Goal: Task Accomplishment & Management: Use online tool/utility

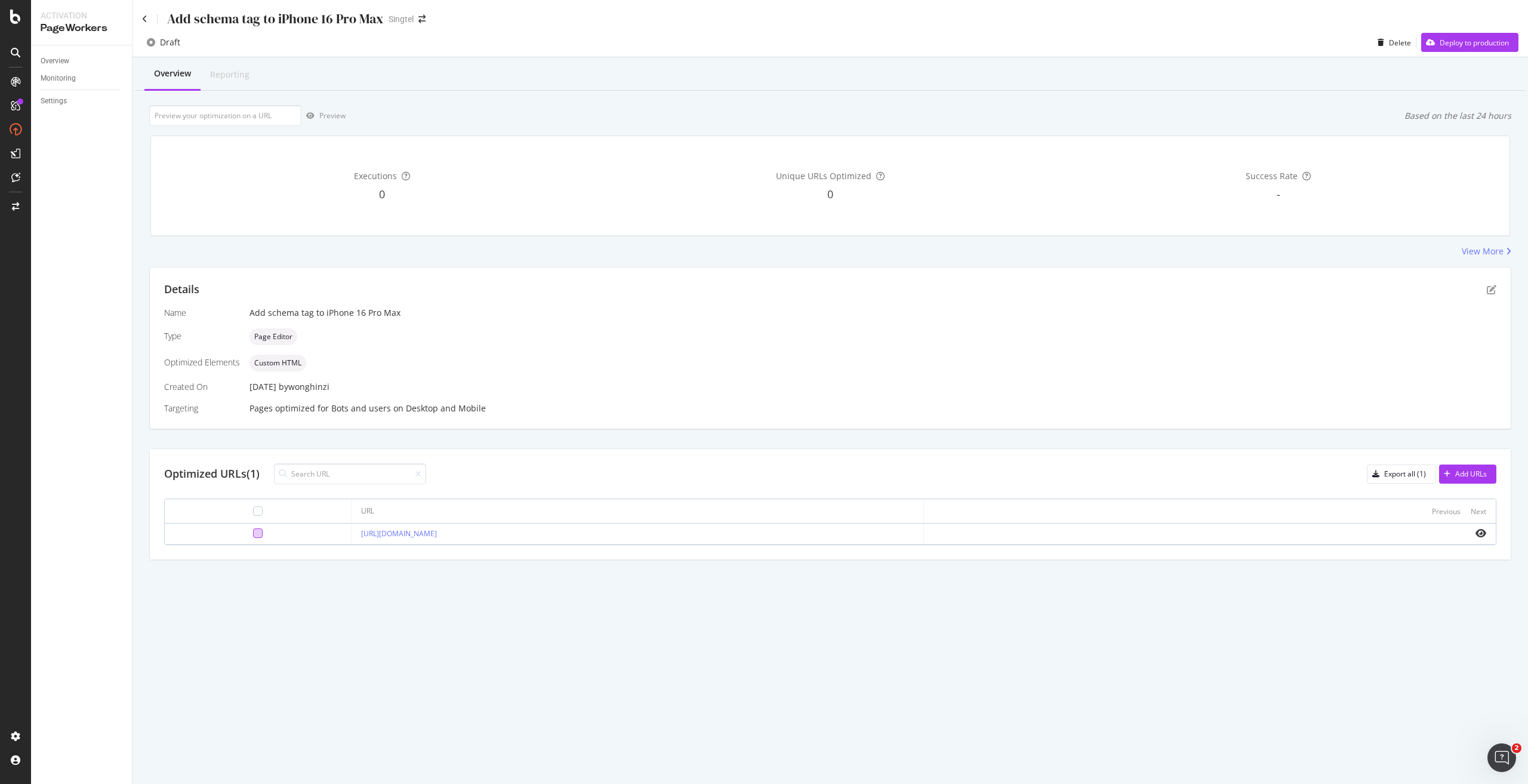
click at [253, 533] on div at bounding box center [258, 533] width 10 height 10
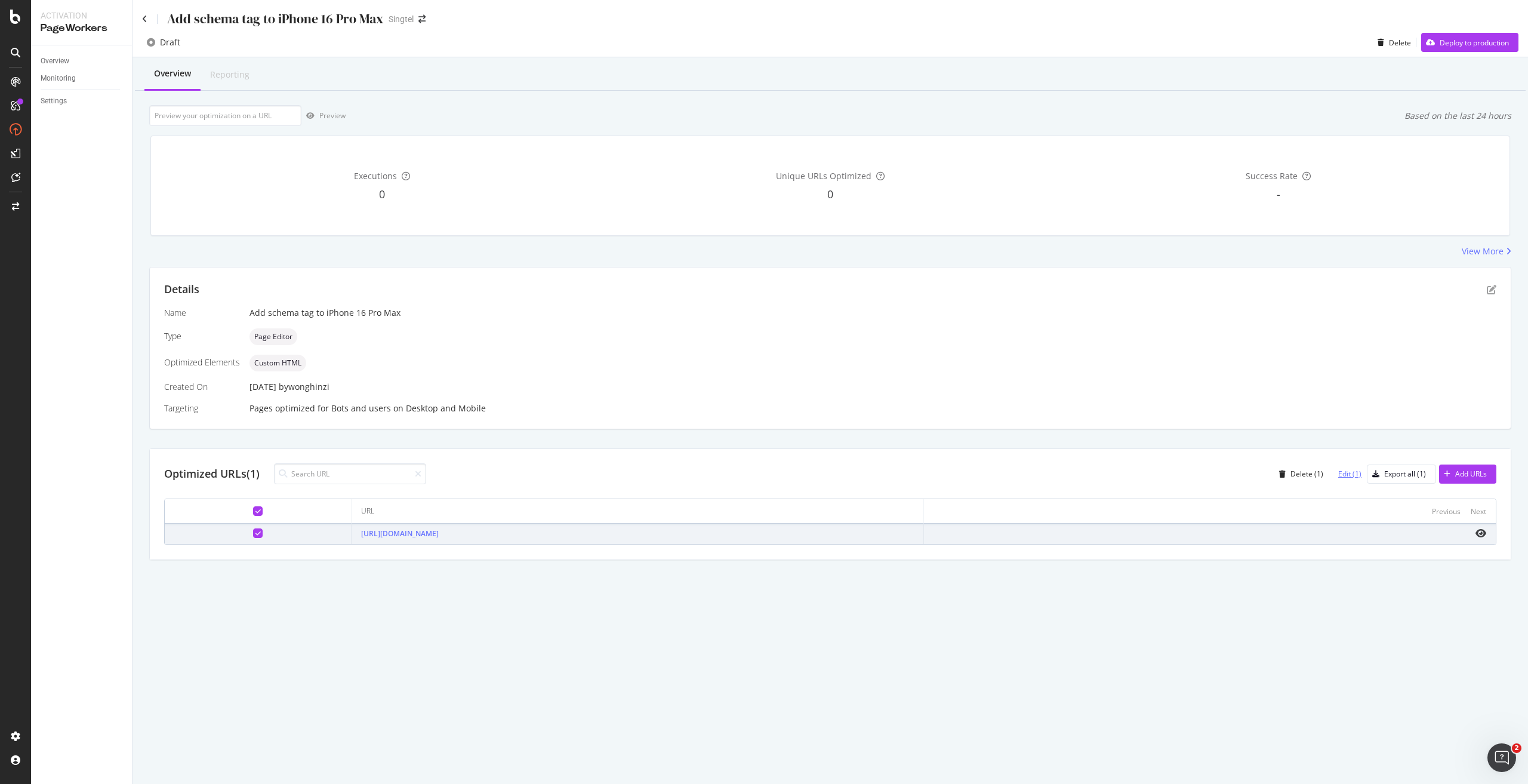
click at [1357, 468] on div "Edit (1)" at bounding box center [1345, 474] width 33 height 18
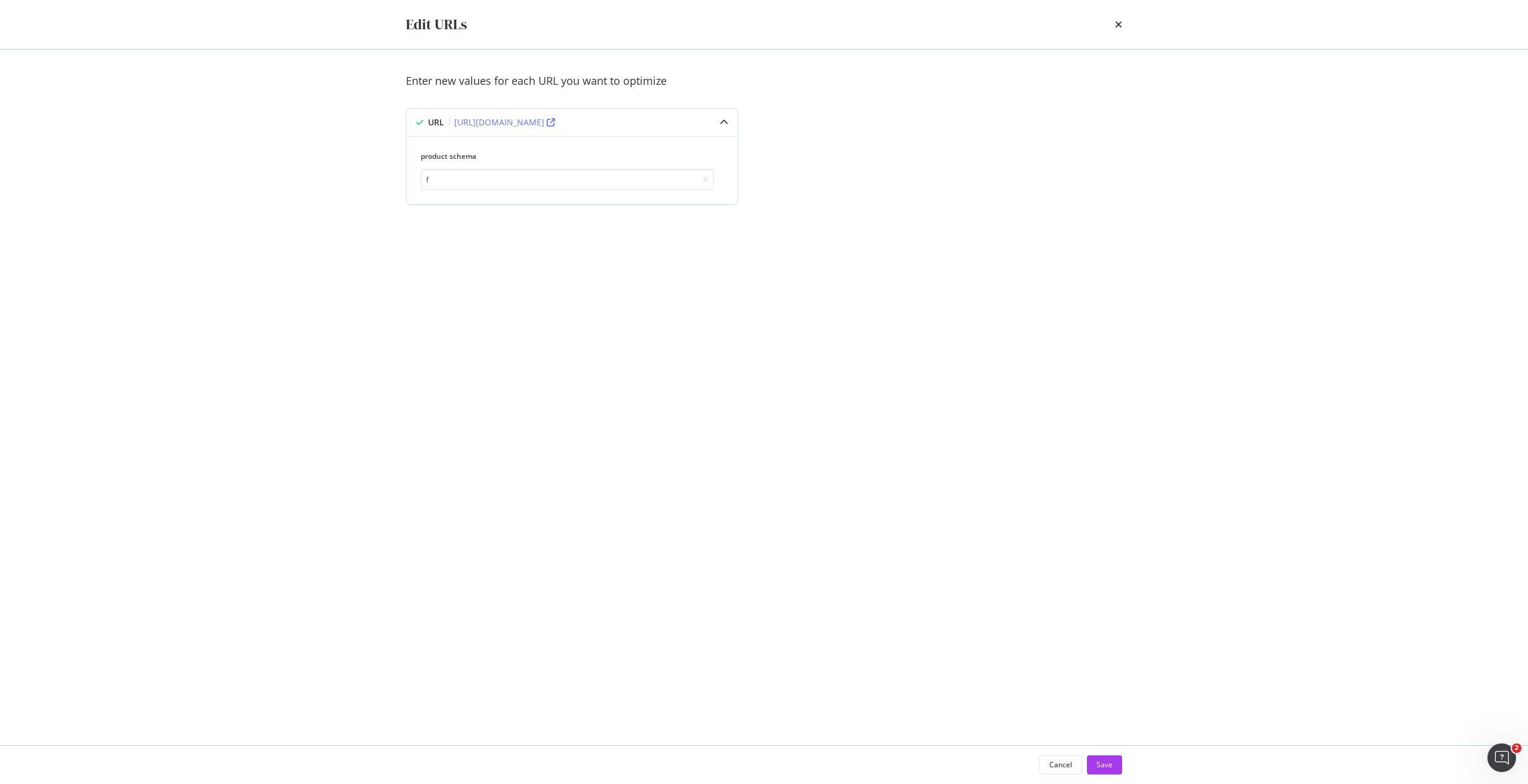
click at [643, 167] on div "product schema f" at bounding box center [568, 171] width 293 height 39
click at [650, 177] on input "f" at bounding box center [568, 179] width 293 height 21
paste input "{ "@context": "[URL][DOMAIN_NAME]", "@type": "Product", "name": "Buy Apple iPho…"
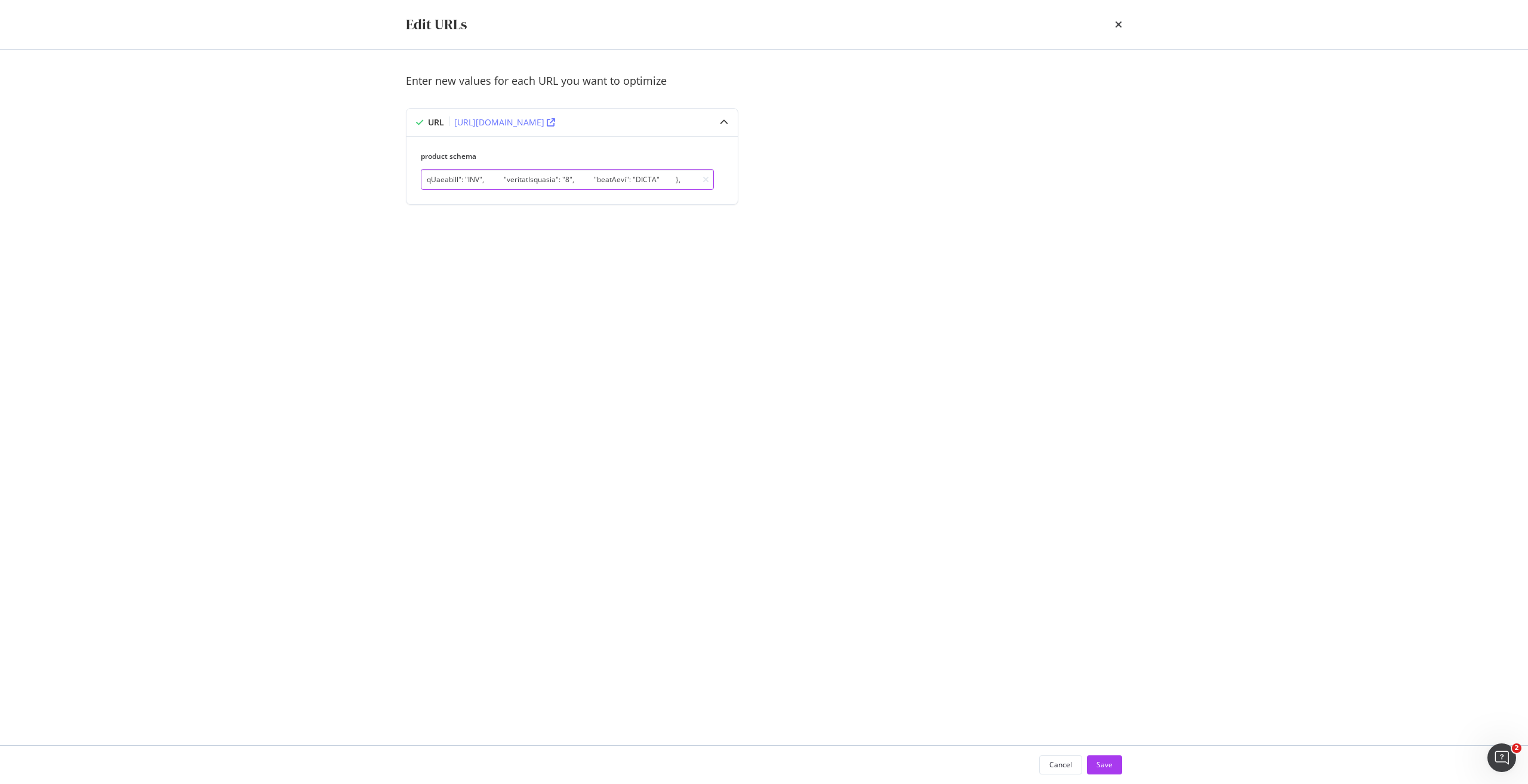
type input "{ "@context": "[URL][DOMAIN_NAME]", "@type": "Product", "name": "Buy Apple iPho…"
click at [869, 211] on div "Enter new values for each URL you want to optimize URL [URL][DOMAIN_NAME] produ…" at bounding box center [764, 153] width 717 height 160
click at [1100, 763] on div "Save" at bounding box center [1105, 764] width 16 height 10
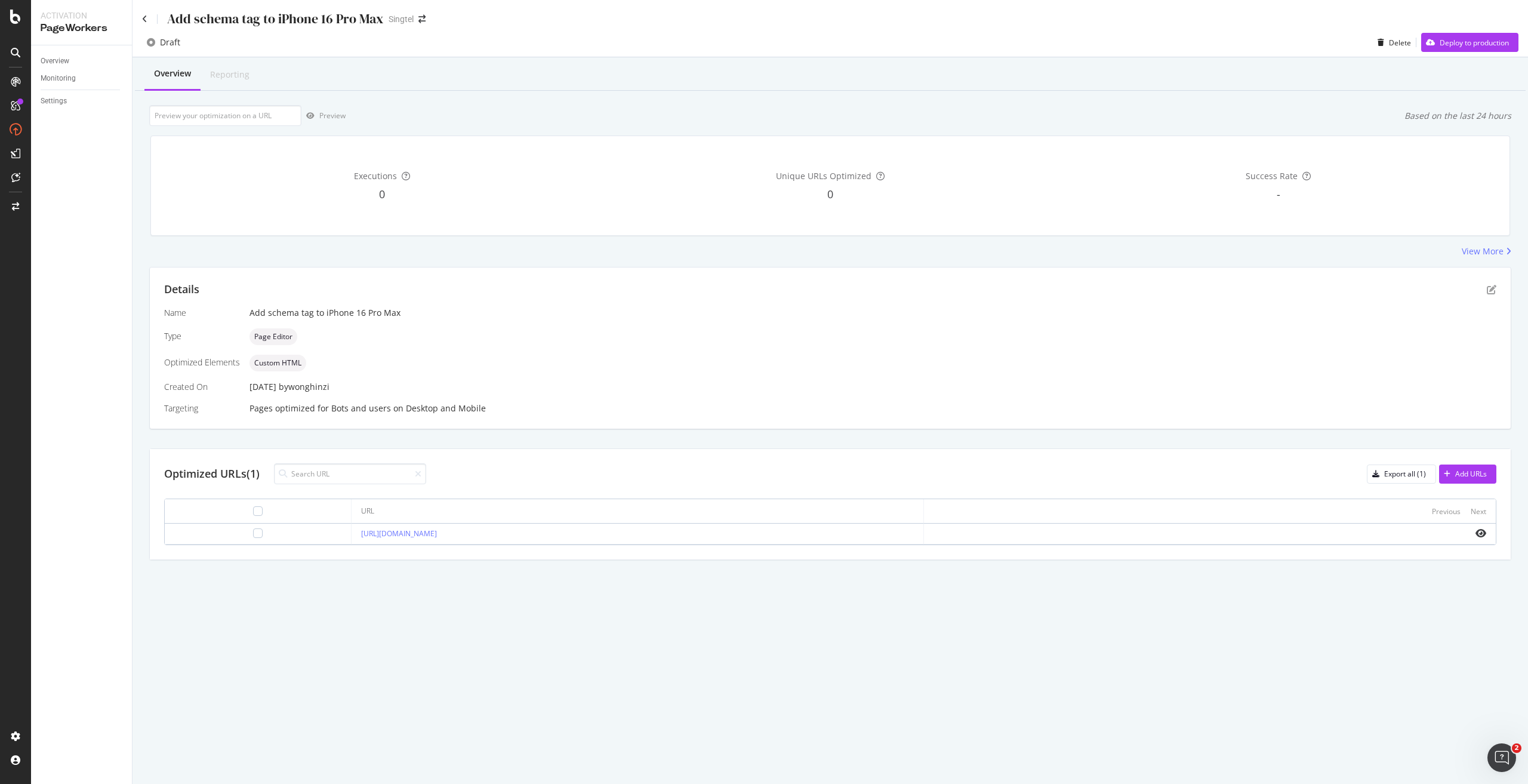
drag, startPoint x: 551, startPoint y: 534, endPoint x: 311, endPoint y: 534, distance: 240.0
click at [352, 534] on td "[URL][DOMAIN_NAME]" at bounding box center [638, 534] width 572 height 21
copy link "[URL][DOMAIN_NAME]"
click at [290, 118] on input "url" at bounding box center [225, 116] width 152 height 21
paste input "[URL][DOMAIN_NAME]"
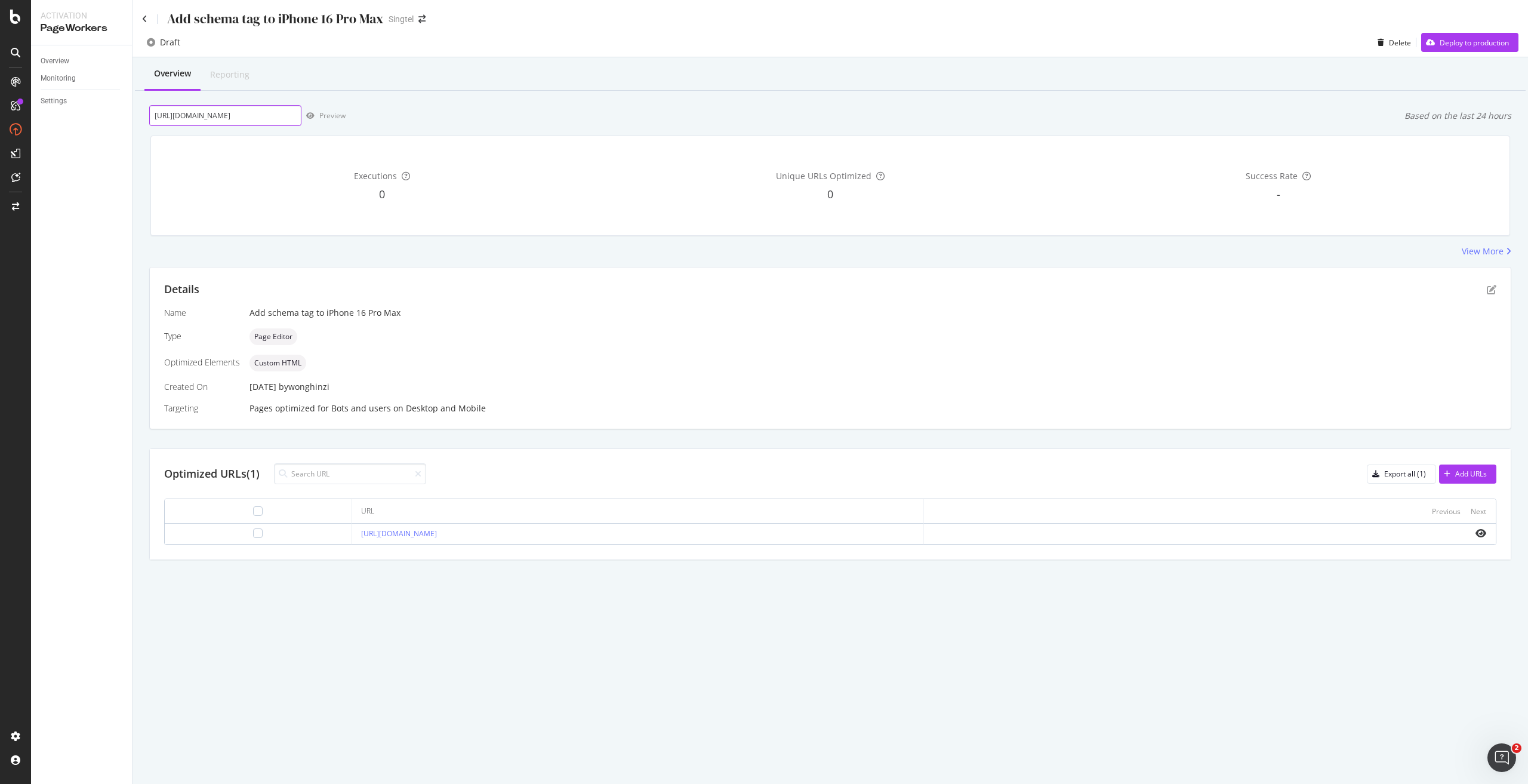
scroll to position [0, 55]
type input "[URL][DOMAIN_NAME]"
click at [334, 121] on div "Preview" at bounding box center [332, 115] width 27 height 10
click at [1455, 47] on div "Deploy to production" at bounding box center [1475, 43] width 69 height 10
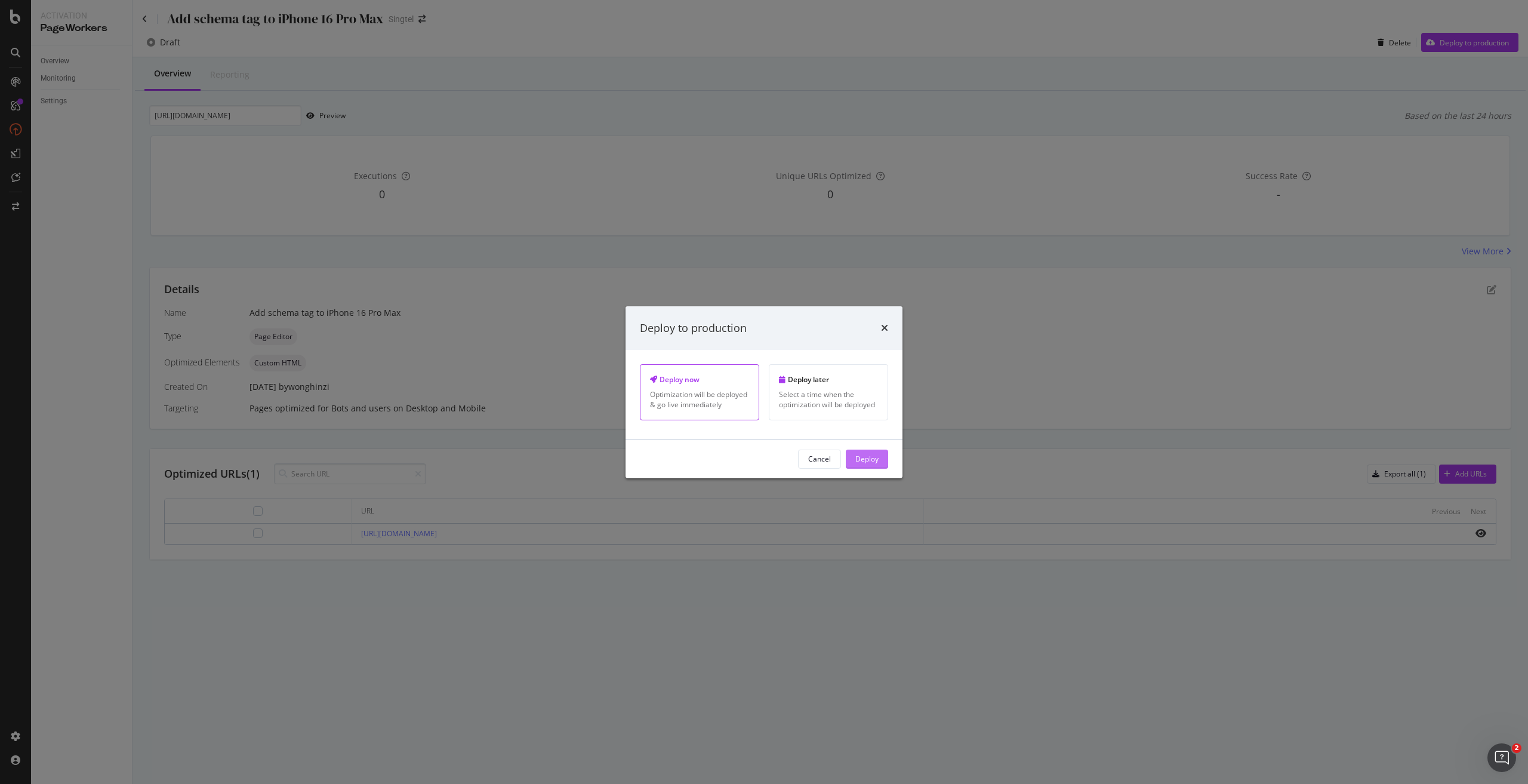
click at [863, 458] on div "Deploy" at bounding box center [867, 459] width 23 height 10
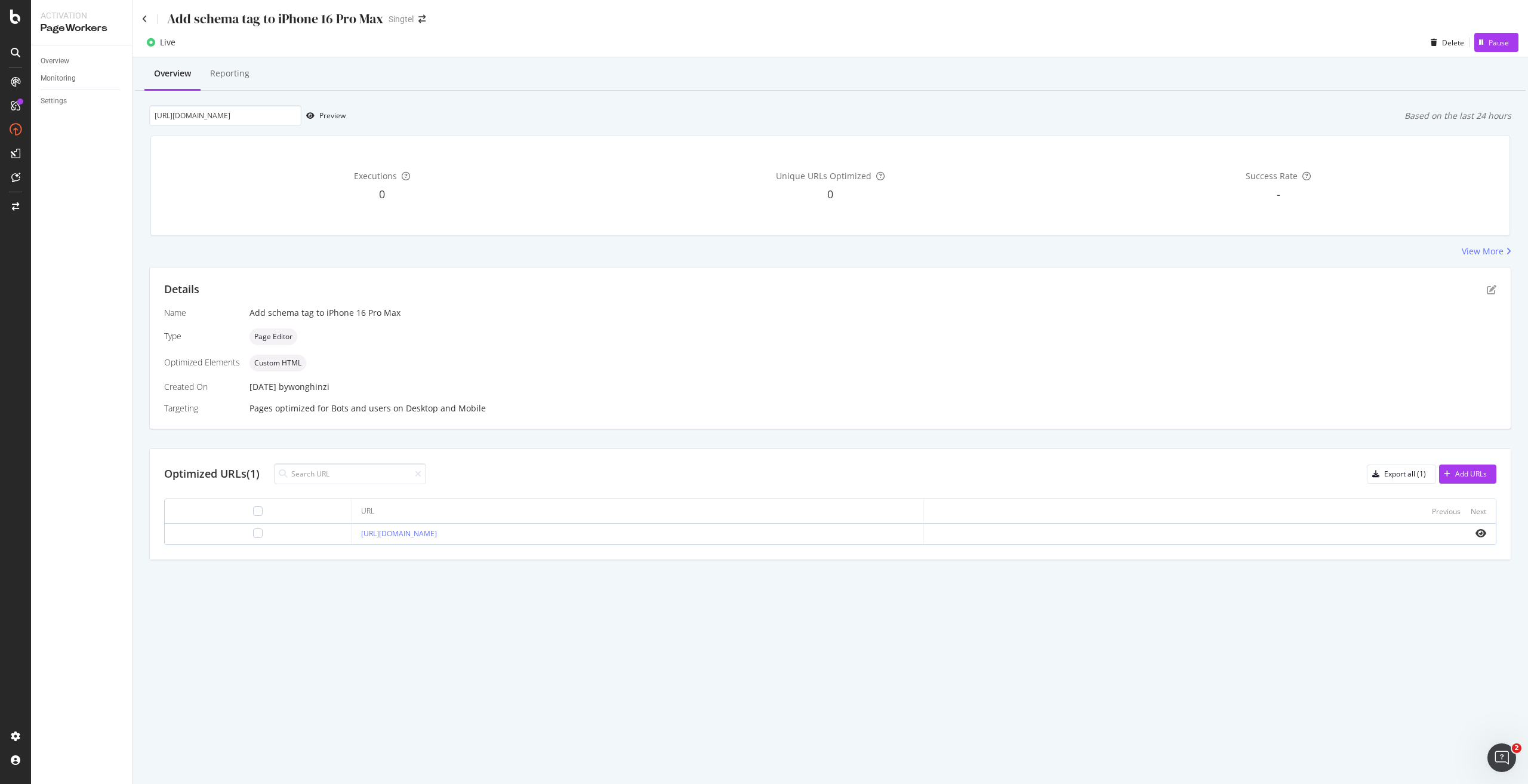
click at [315, 19] on div "Add schema tag to iPhone 16 Pro Max" at bounding box center [275, 19] width 217 height 19
drag, startPoint x: 565, startPoint y: 534, endPoint x: 311, endPoint y: 528, distance: 254.1
click at [352, 529] on td "https://shop.singtel.com/phones/apple-iphone-16-pro-max" at bounding box center [638, 534] width 572 height 21
copy link "https://shop.singtel.com/phones/apple-iphone-16-pro-max"
click at [1491, 287] on icon "pen-to-square" at bounding box center [1492, 290] width 10 height 10
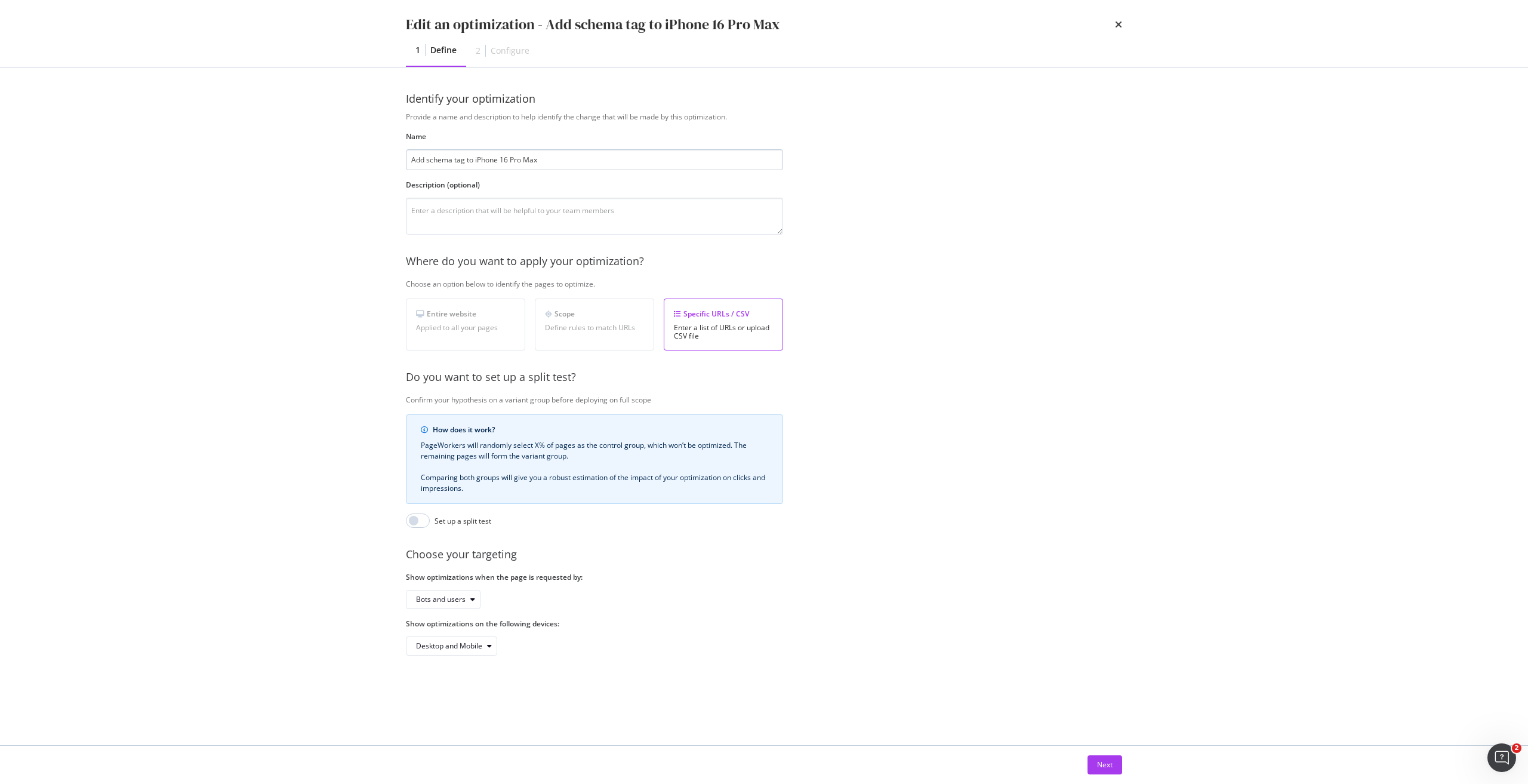
drag, startPoint x: 553, startPoint y: 156, endPoint x: 476, endPoint y: 160, distance: 77.1
click at [476, 160] on input "Add schema tag to iPhone 16 Pro Max" at bounding box center [594, 159] width 378 height 21
type input "Add schema tag to Phones"
click at [500, 204] on textarea "modal" at bounding box center [594, 216] width 378 height 37
type textarea "Test which product schema is better"
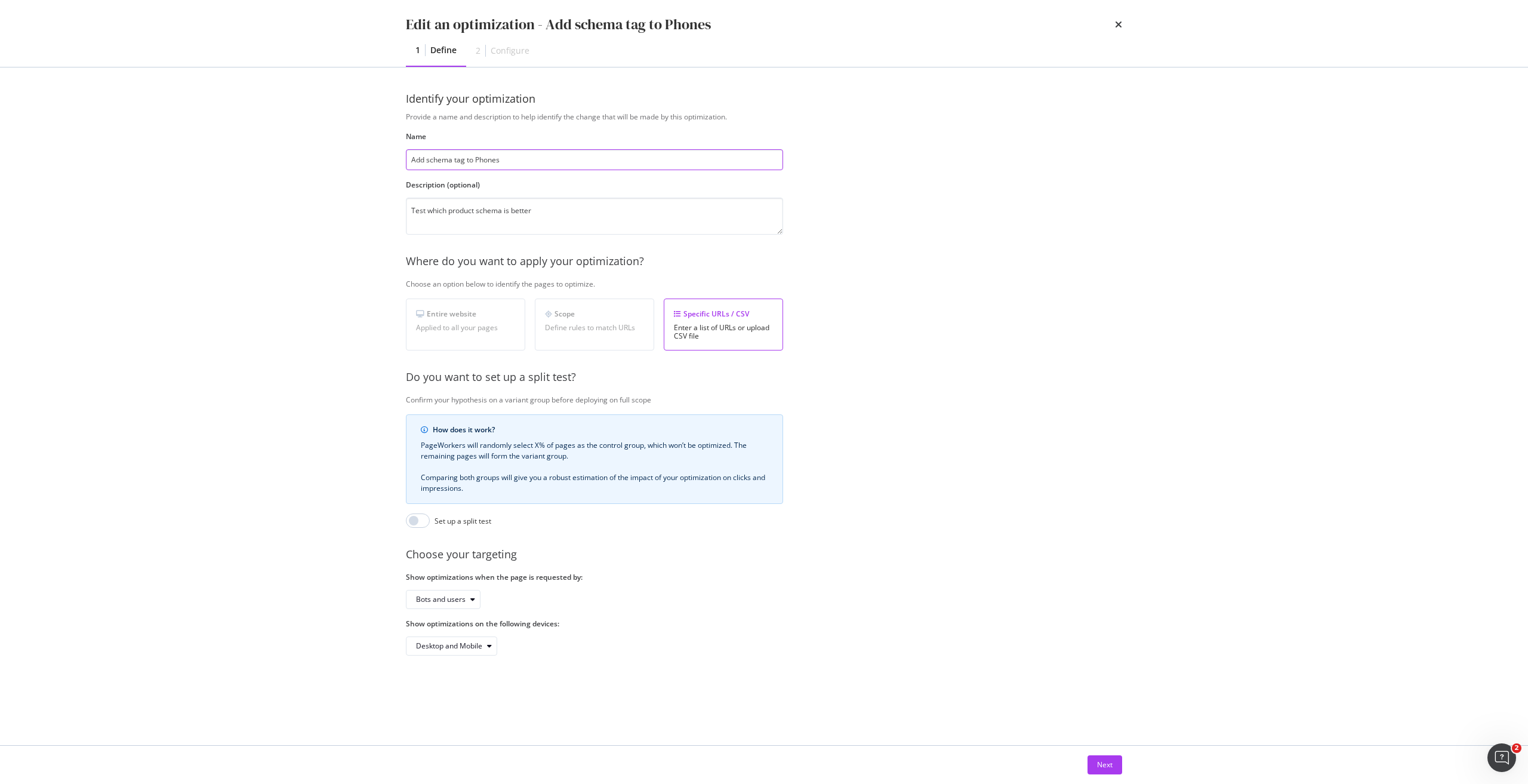
click at [526, 160] on input "Add schema tag to Phones" at bounding box center [594, 159] width 378 height 21
click at [473, 160] on input "Add schema tag to Phones PDPs" at bounding box center [594, 159] width 378 height 21
click at [473, 159] on input "Add schema tag to Phones PDPs" at bounding box center [594, 159] width 378 height 21
click at [477, 158] on input "Add schema tag to Phones PDPs" at bounding box center [594, 159] width 378 height 21
click at [537, 163] on input "Add schema tag to Phones PDPs" at bounding box center [594, 159] width 378 height 21
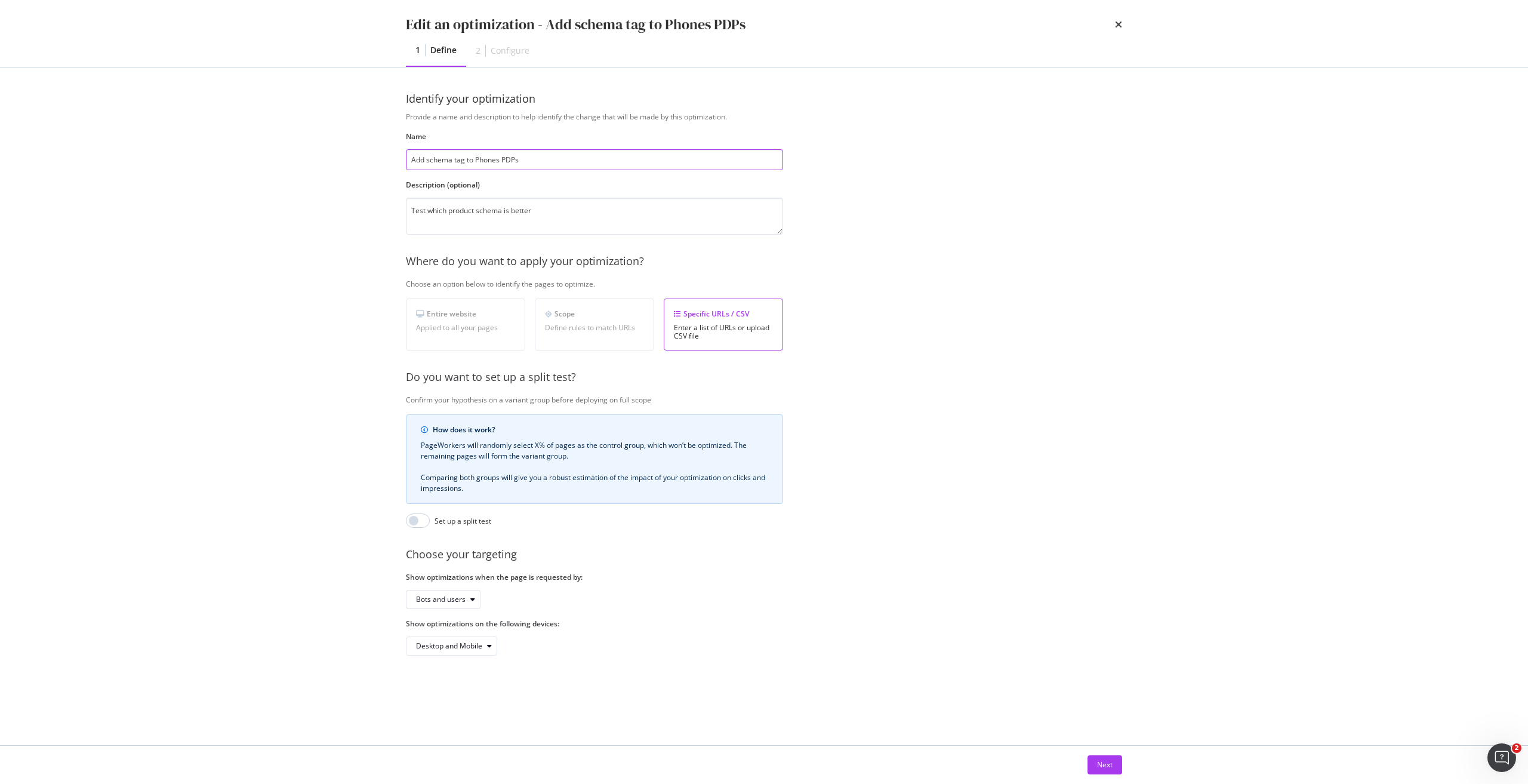
click at [498, 159] on input "Add schema tag to Phones PDPs" at bounding box center [594, 159] width 378 height 21
type input "Add schema tag to Phones (with plans) PDPs"
click at [1111, 758] on div "Next" at bounding box center [1105, 765] width 15 height 18
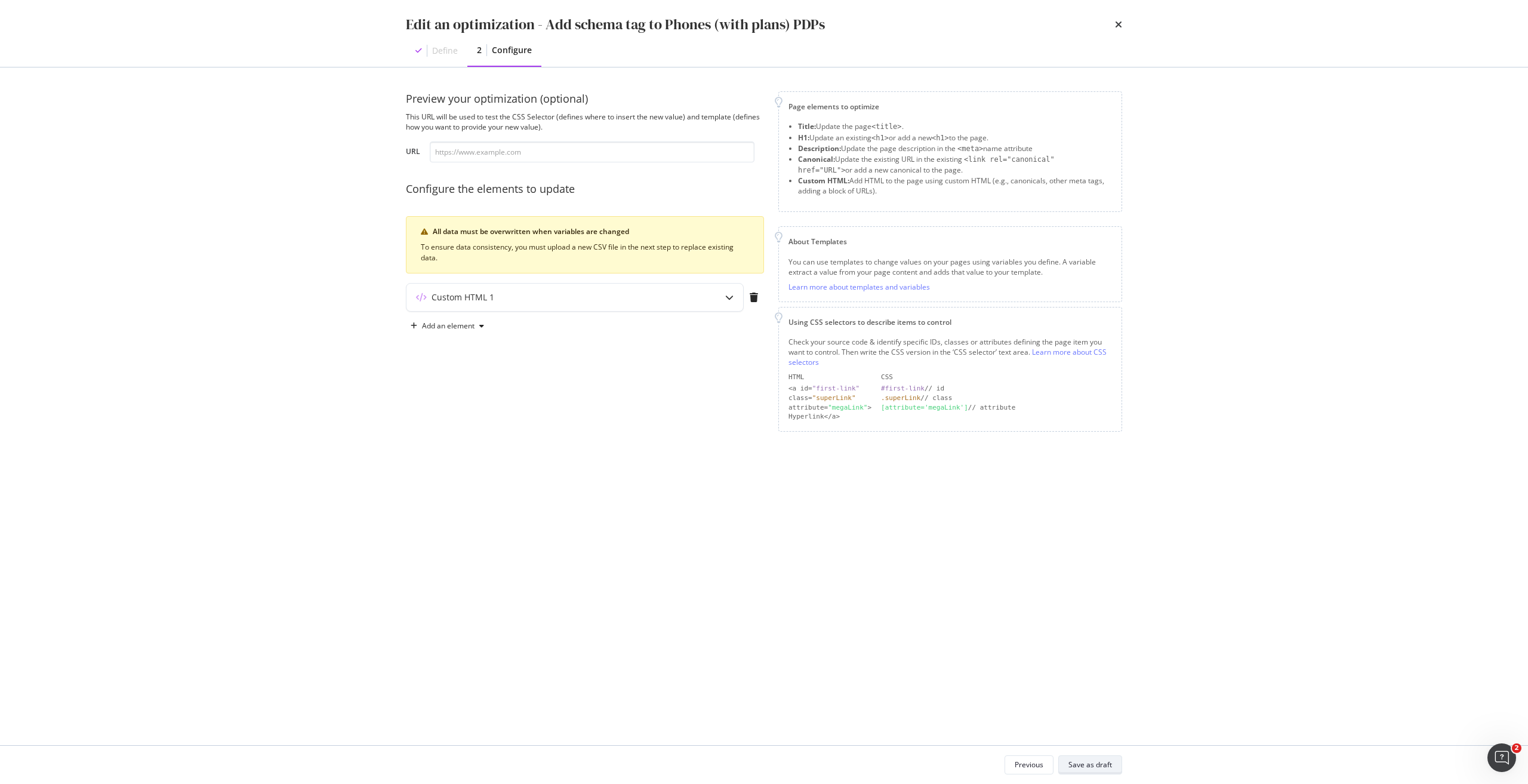
click at [1097, 759] on div "Save as draft" at bounding box center [1090, 765] width 43 height 17
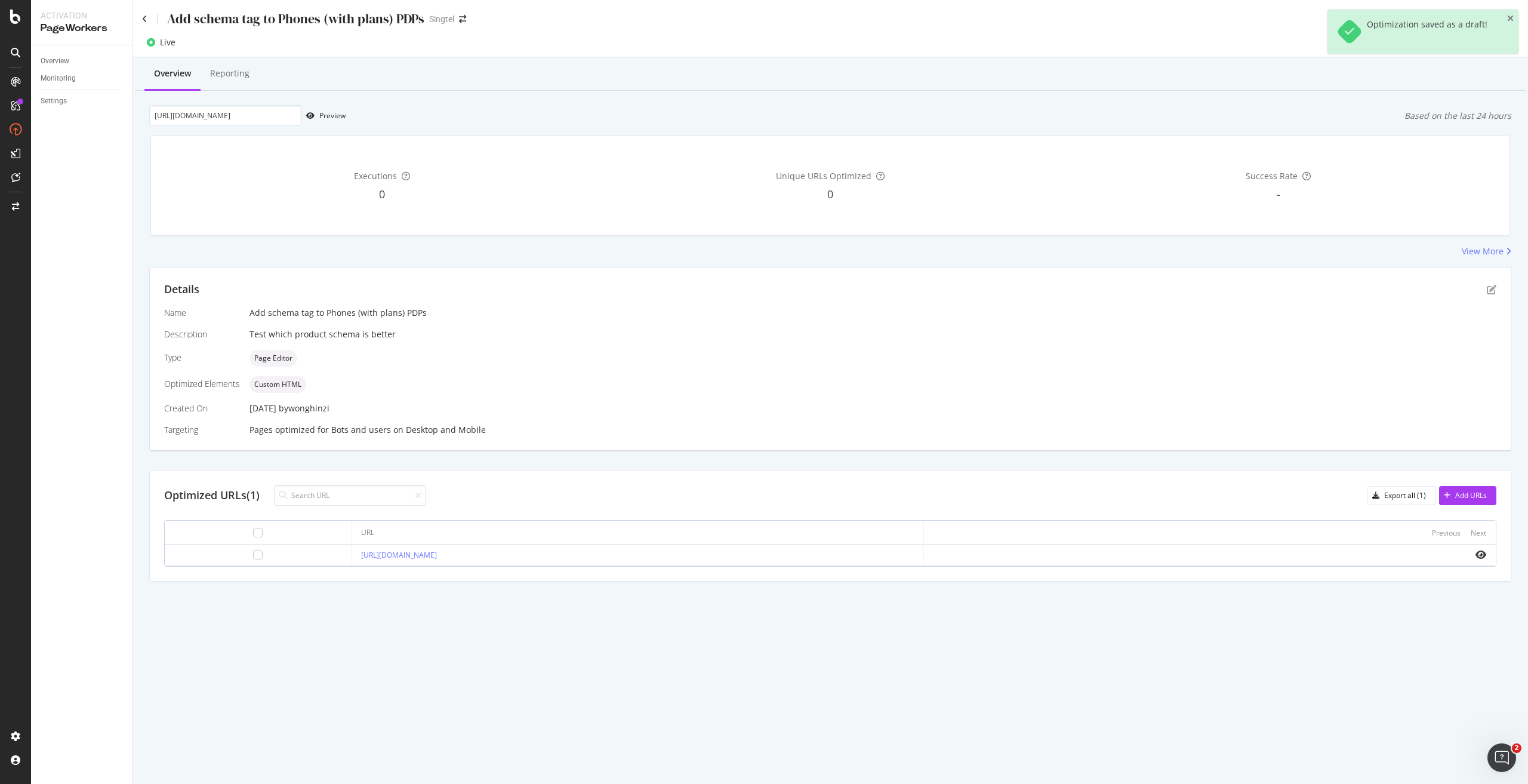
click at [589, 120] on div "https://shop.singtel.com/phones/apple-iphone-16-pro-max Preview Based on the la…" at bounding box center [830, 116] width 1362 height 21
click at [1470, 493] on div "Add URLs" at bounding box center [1471, 495] width 31 height 10
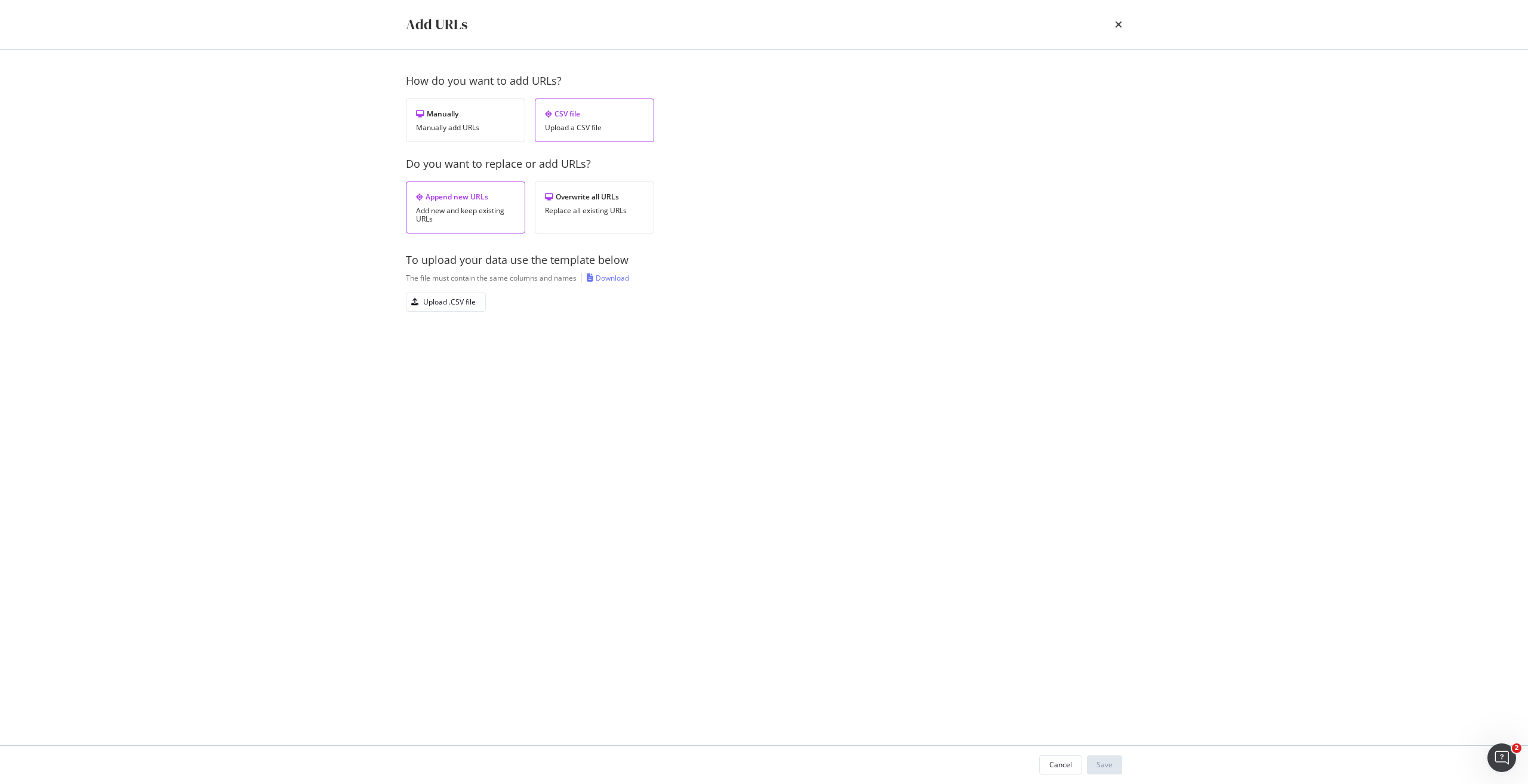
click at [1118, 31] on div "times" at bounding box center [1118, 24] width 7 height 20
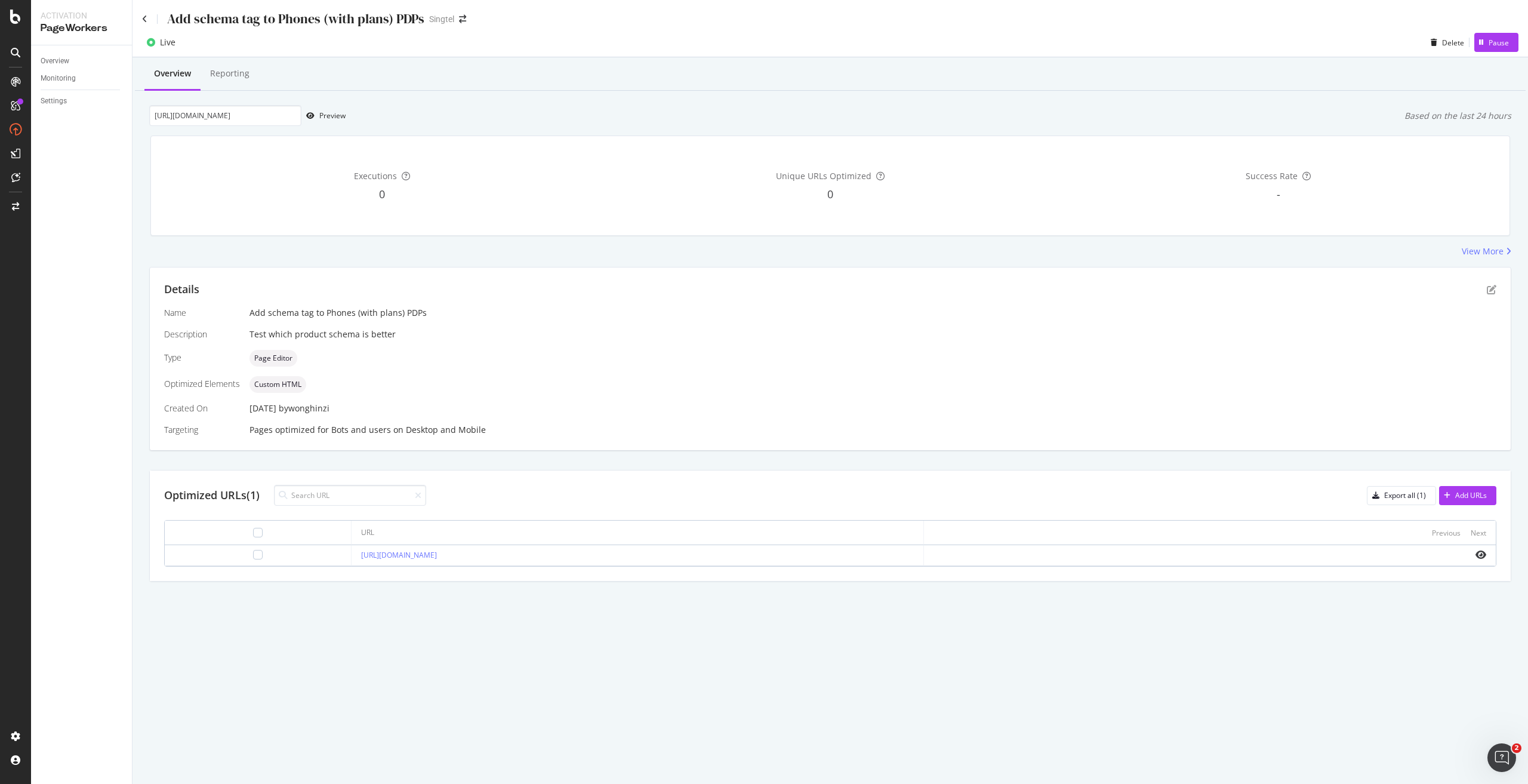
click at [240, 561] on td at bounding box center [258, 555] width 187 height 21
click at [253, 553] on div at bounding box center [258, 555] width 10 height 10
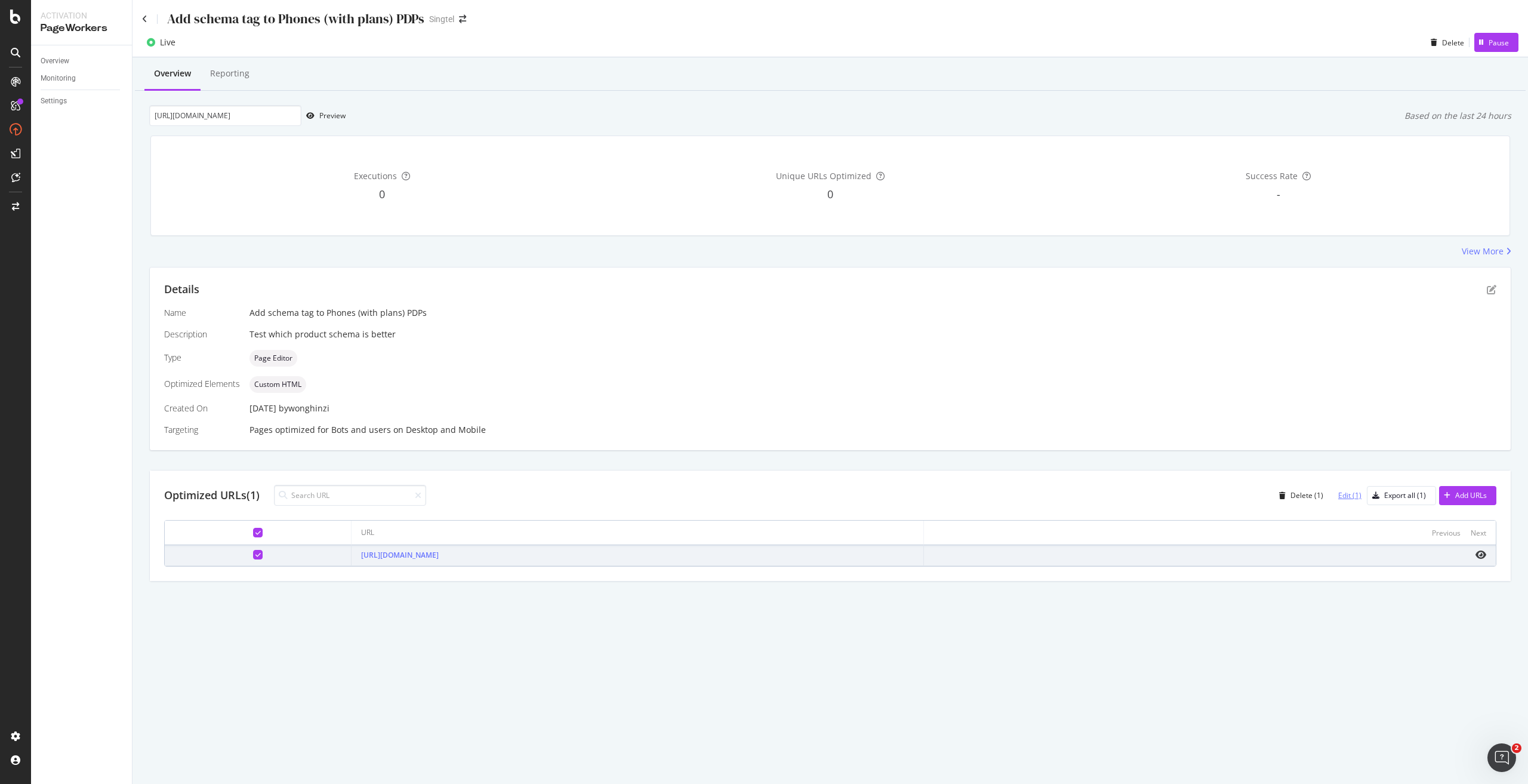
click at [1357, 496] on div "Edit (1)" at bounding box center [1350, 495] width 23 height 10
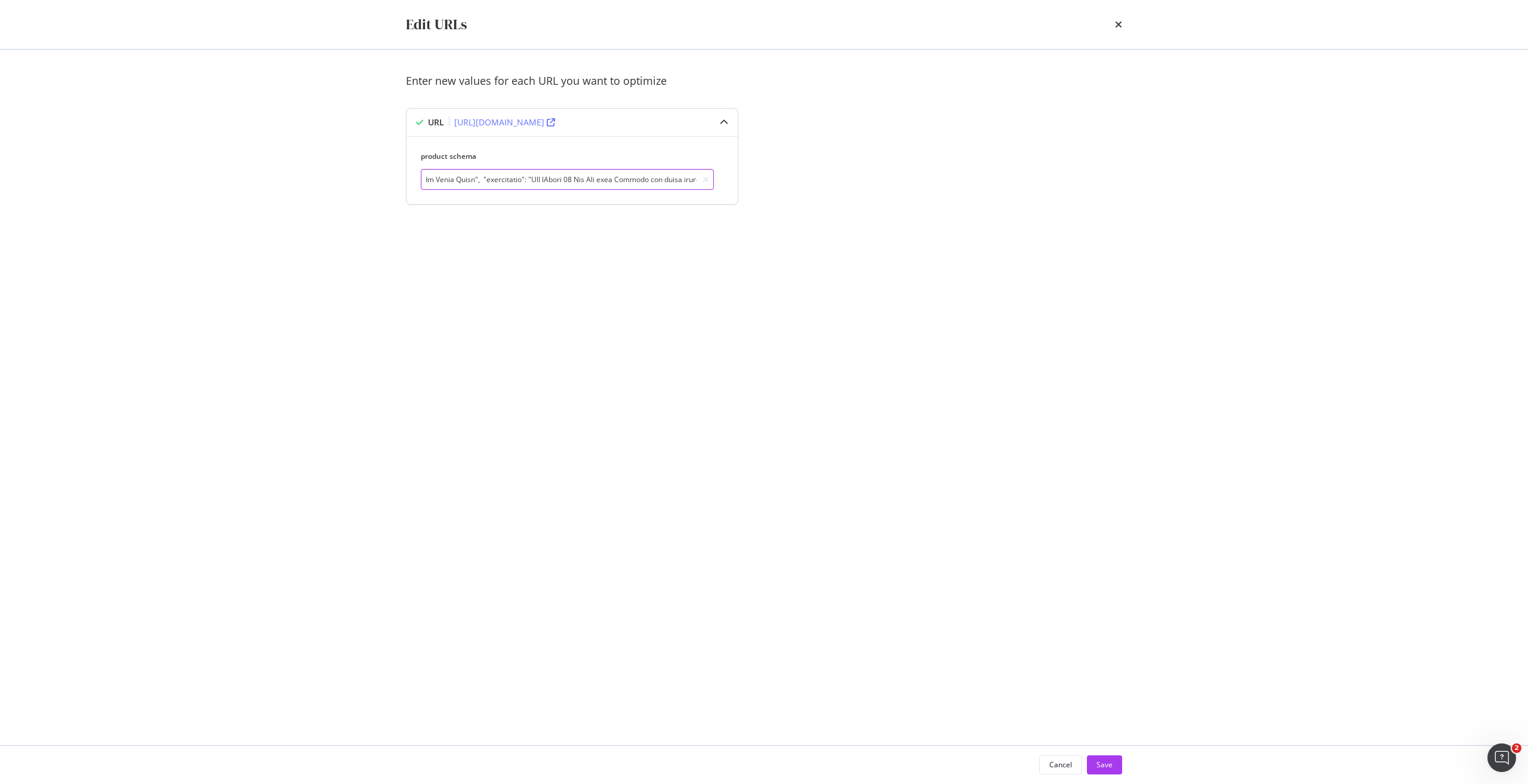
scroll to position [0, 581]
drag, startPoint x: 639, startPoint y: 178, endPoint x: 717, endPoint y: 179, distance: 78.0
click at [717, 179] on div "product schema" at bounding box center [572, 171] width 303 height 39
click at [1120, 26] on icon "times" at bounding box center [1118, 24] width 7 height 10
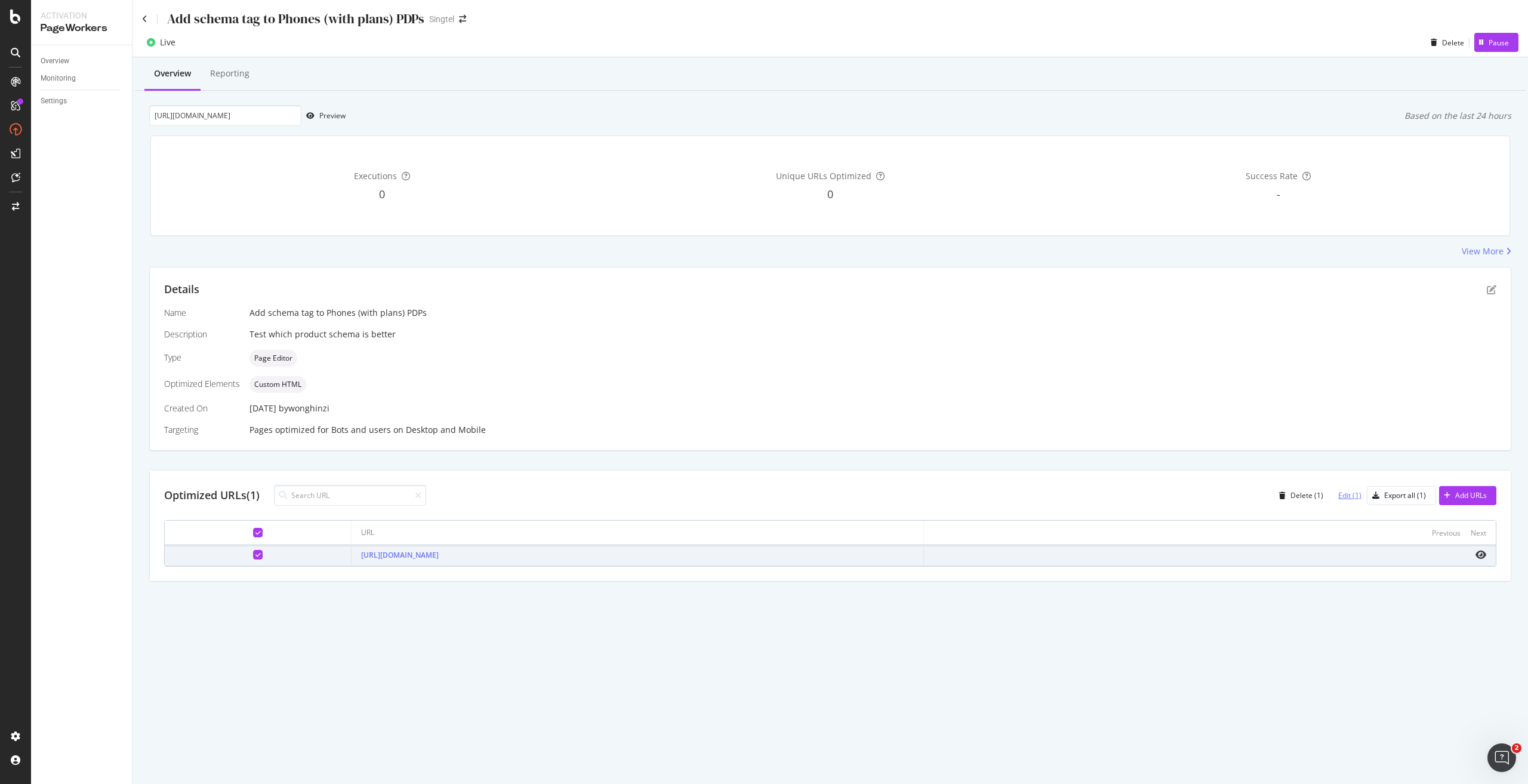
click at [1350, 495] on div "Edit (1)" at bounding box center [1350, 495] width 23 height 10
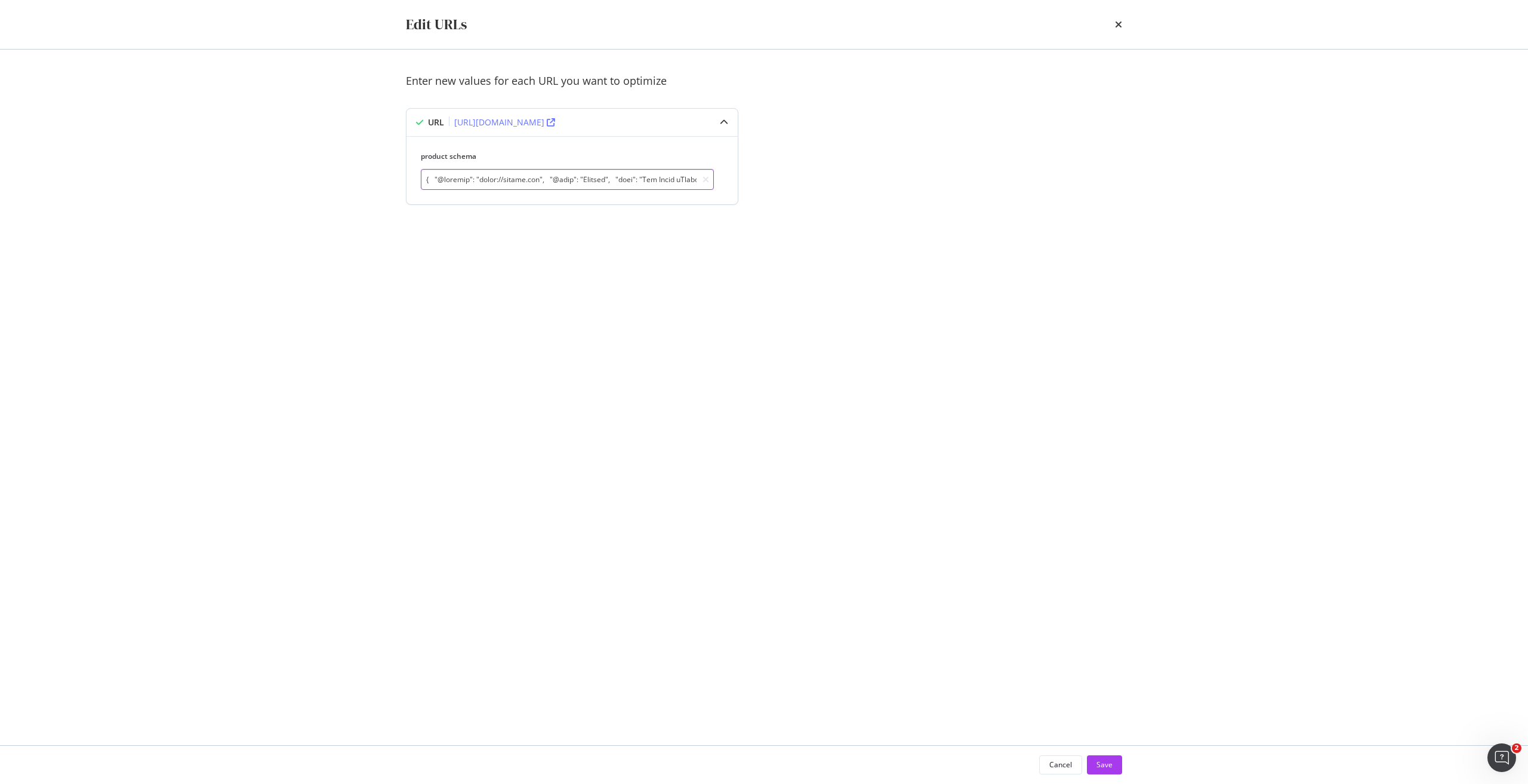
drag, startPoint x: 637, startPoint y: 179, endPoint x: 706, endPoint y: 168, distance: 69.9
click at [637, 178] on input "modal" at bounding box center [568, 179] width 293 height 21
paste input ""image": "https://www.singtel.com/content/dam/singtel/eshop/Mobile/Handset/Appl…"
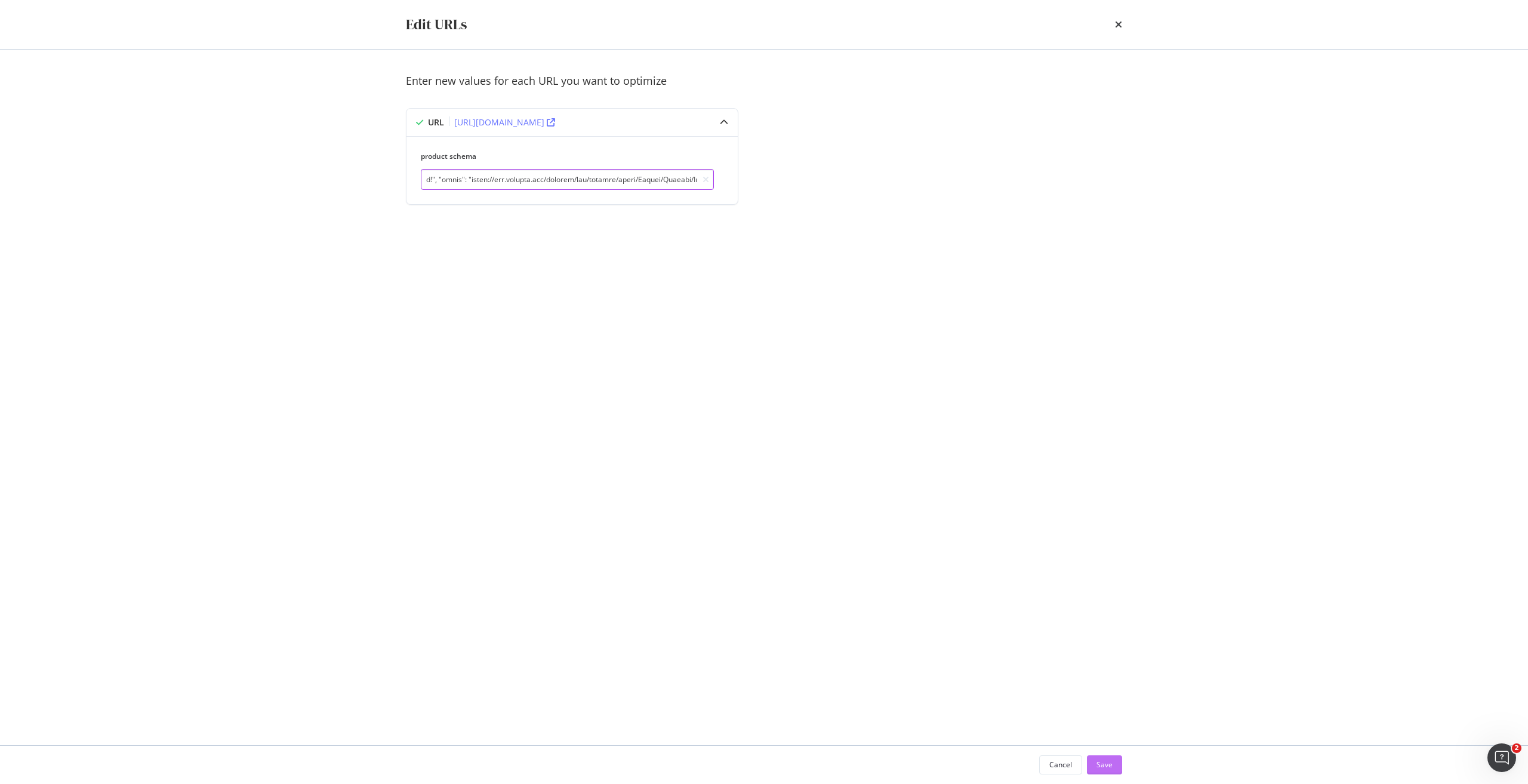
type input "{ "@context": "https://schema.org", "@type": "Product", "name": "Buy Apple iPho…"
click at [1116, 764] on button "Save" at bounding box center [1105, 765] width 35 height 19
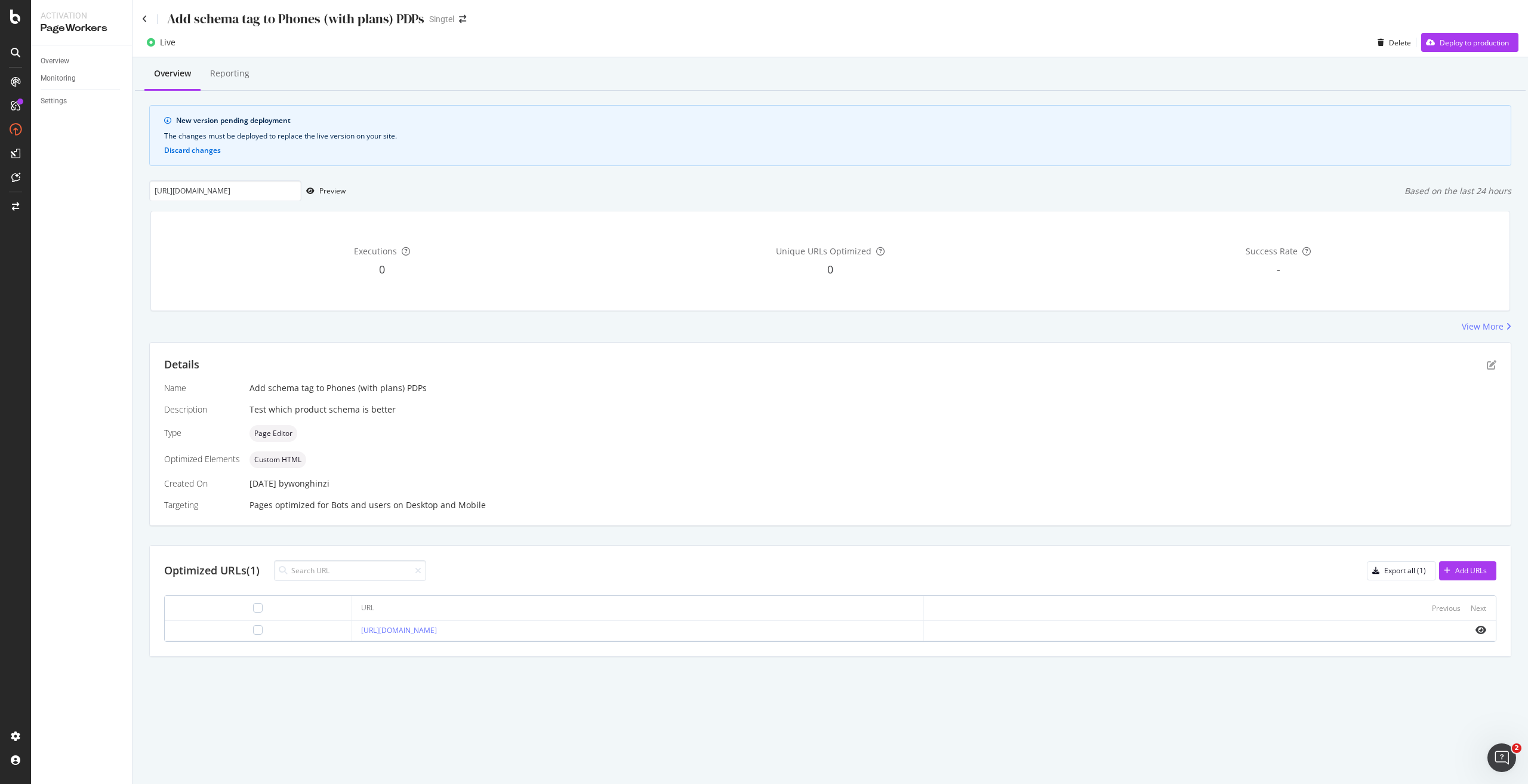
drag, startPoint x: 549, startPoint y: 632, endPoint x: 317, endPoint y: 640, distance: 232.1
click at [352, 640] on td "https://shop.singtel.com/phones/apple-iphone-16-pro-max" at bounding box center [638, 630] width 572 height 21
copy link "https://shop.singtel.com/phones/apple-iphone-16-pro-max"
click at [262, 187] on input "https://shop.singtel.com/phones/apple-iphone-16-pro-max" at bounding box center [225, 191] width 152 height 21
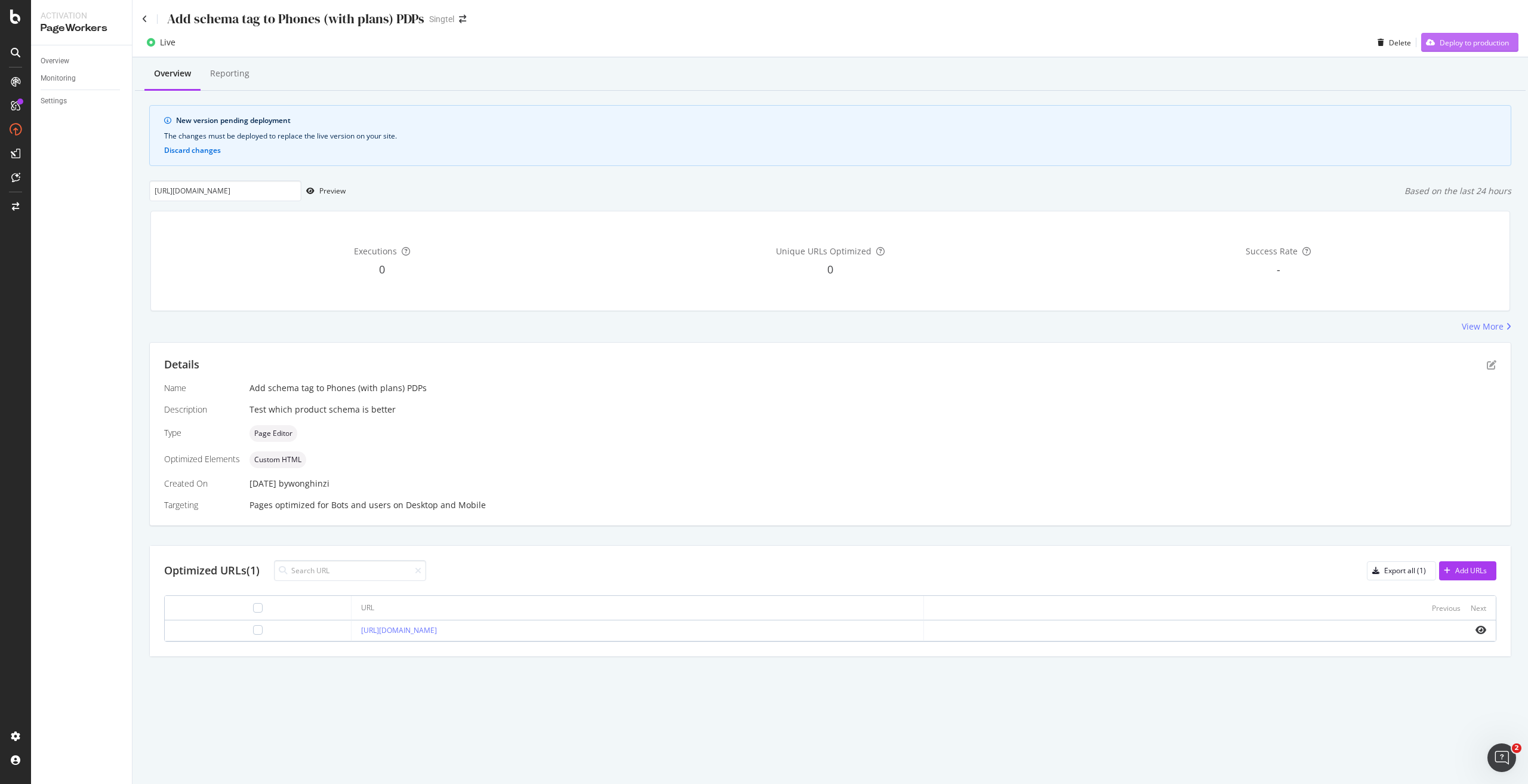
click at [1498, 47] on div "Deploy to production" at bounding box center [1475, 43] width 69 height 10
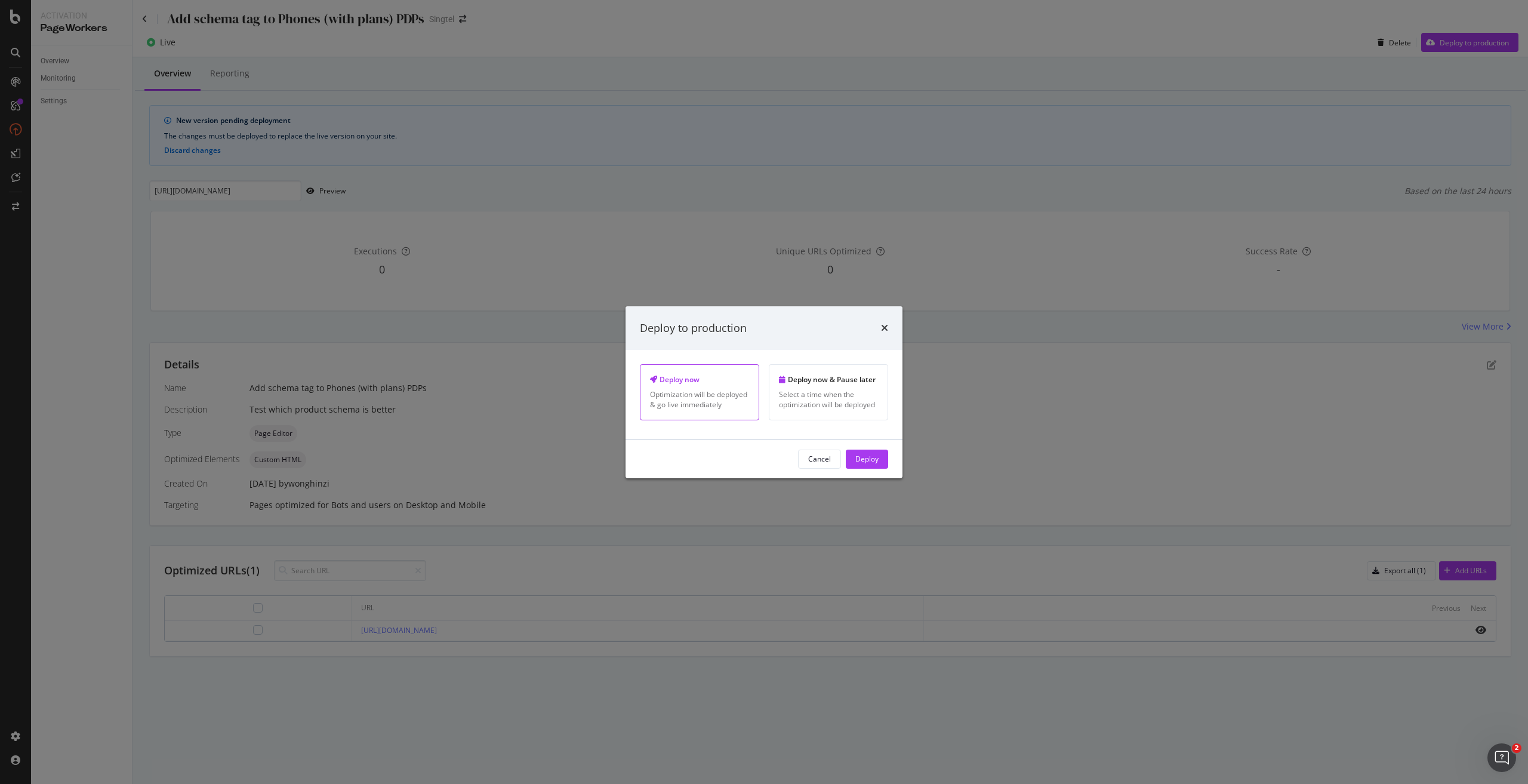
click at [842, 460] on div "Cancel Deploy" at bounding box center [843, 459] width 90 height 19
click at [857, 460] on div "Deploy" at bounding box center [867, 459] width 23 height 10
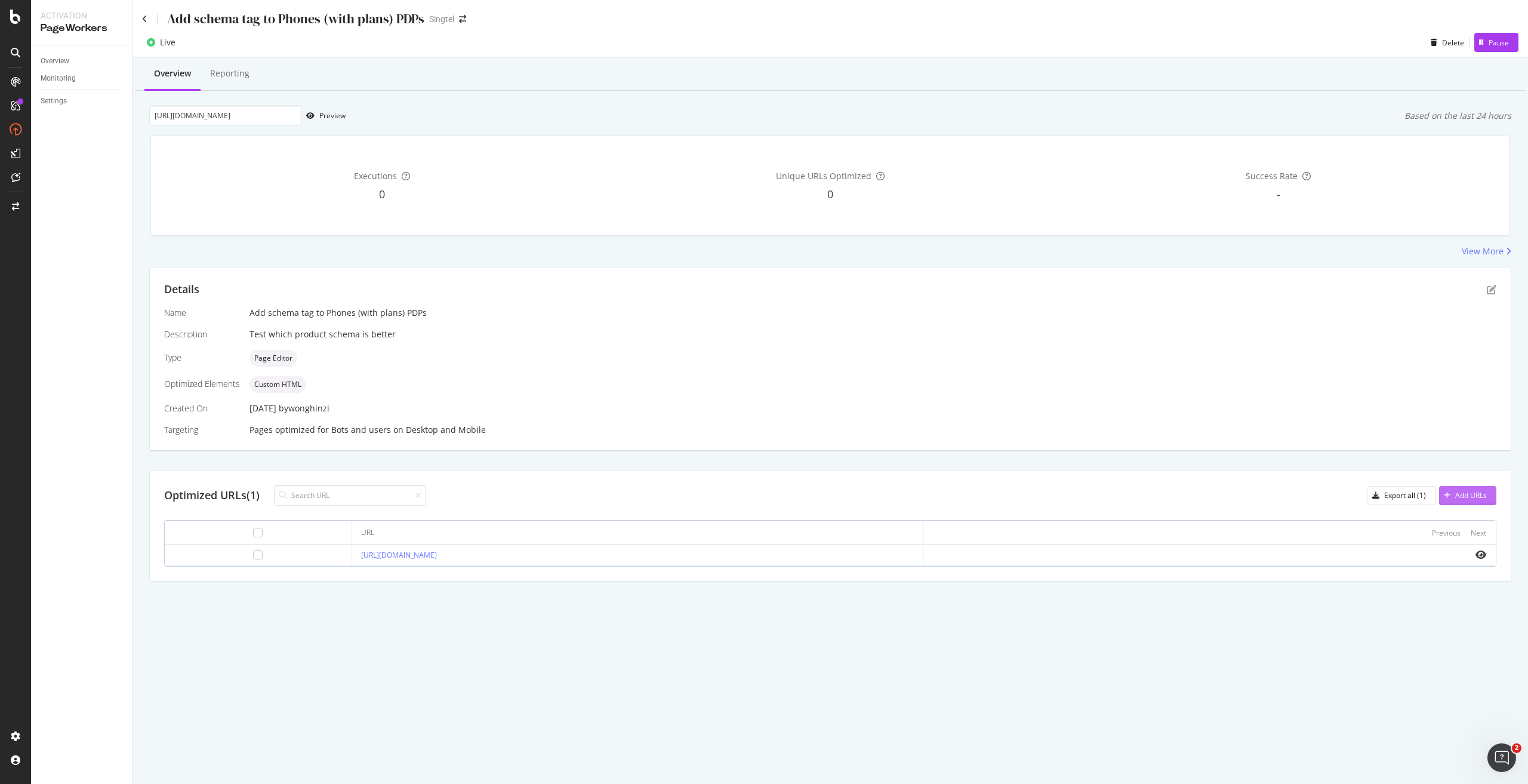
click at [1474, 497] on div "Add URLs" at bounding box center [1471, 495] width 31 height 10
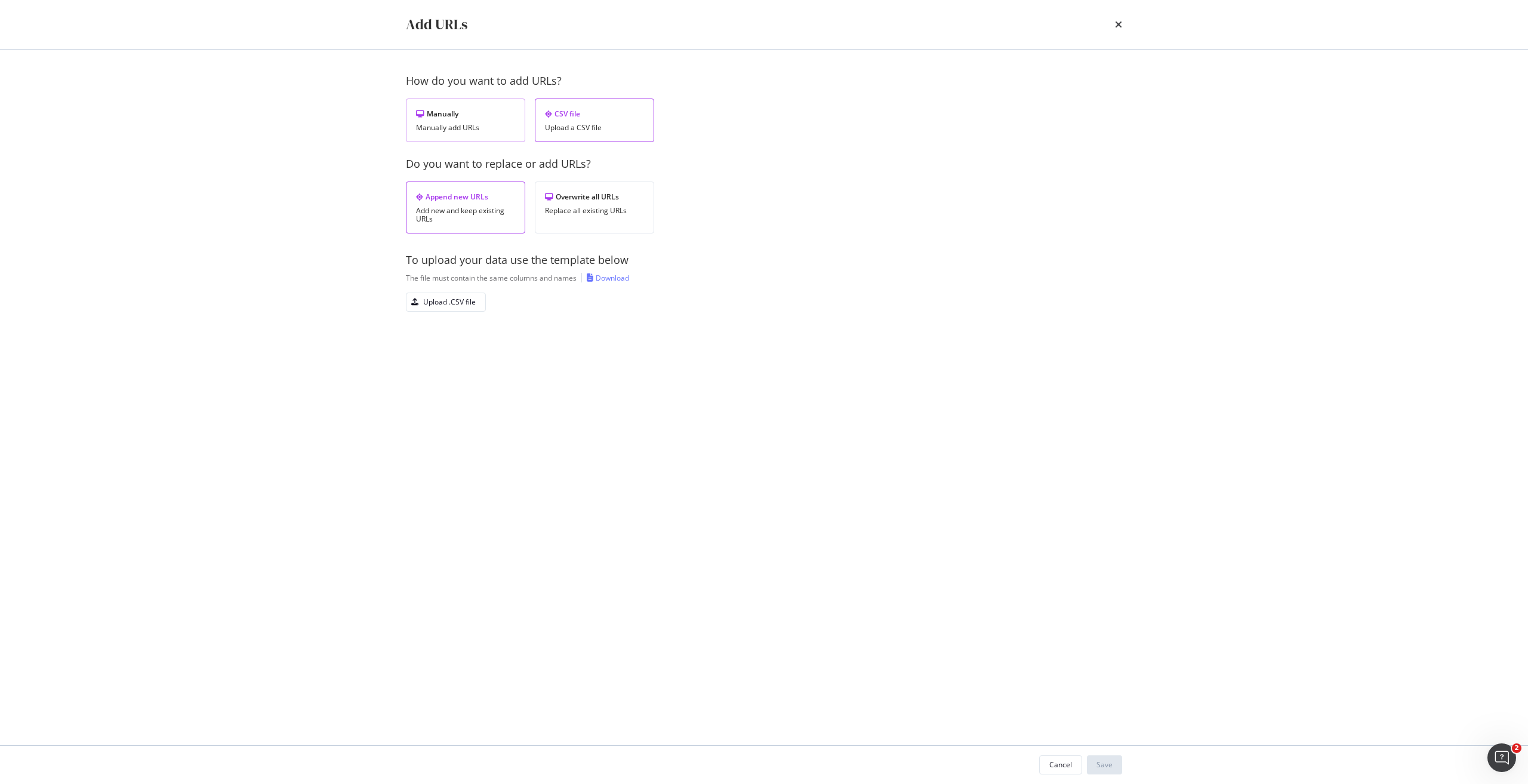
click at [455, 124] on div "Manually add URLs" at bounding box center [465, 128] width 99 height 8
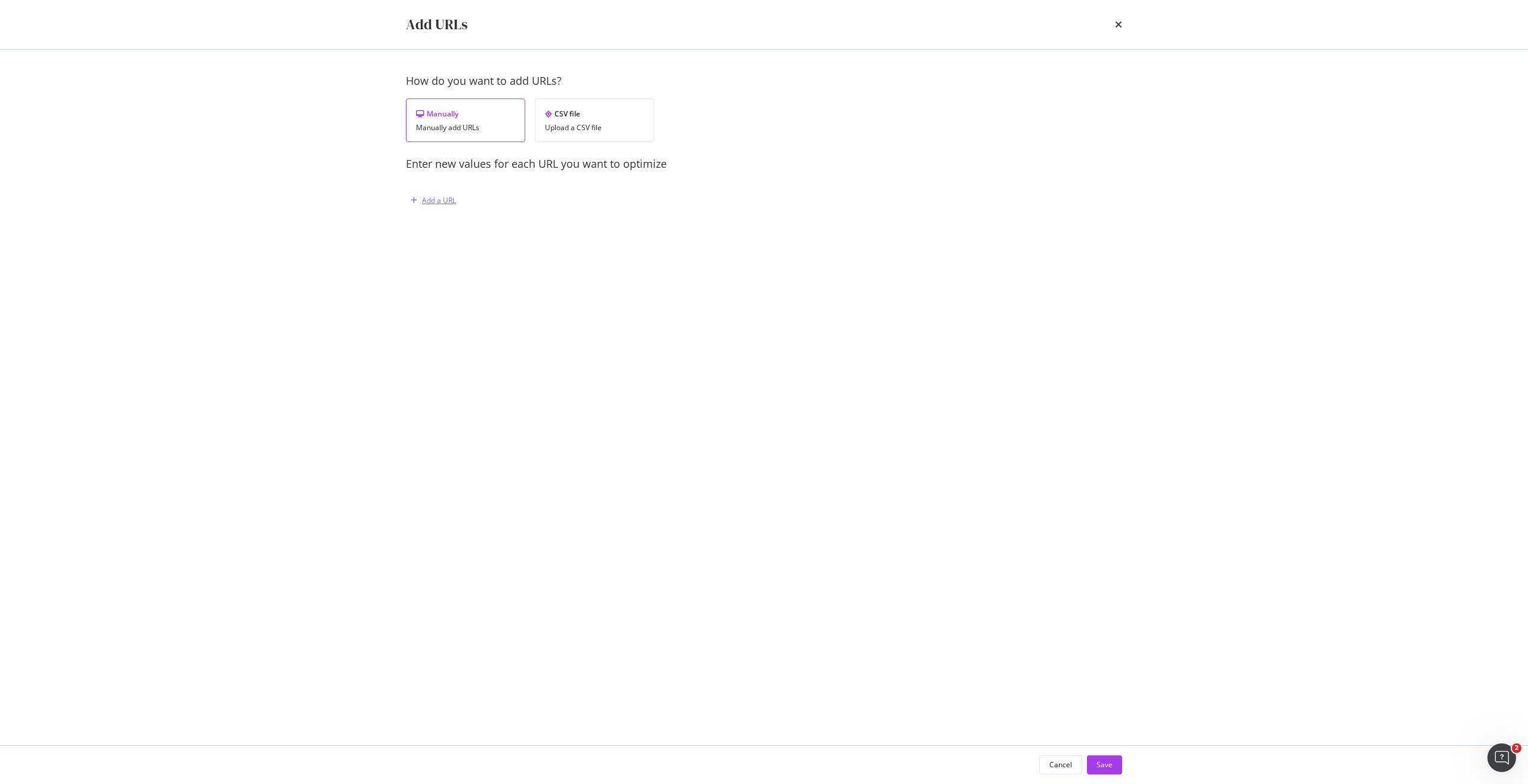
click at [432, 206] on div "Add a URL" at bounding box center [431, 200] width 50 height 18
click at [464, 254] on input "modal" at bounding box center [567, 262] width 292 height 21
click at [569, 322] on input "modal" at bounding box center [567, 324] width 292 height 21
paste input "{ "@context": "https://schema.org", "@type": "Product", "name": "Buy Apple iPho…"
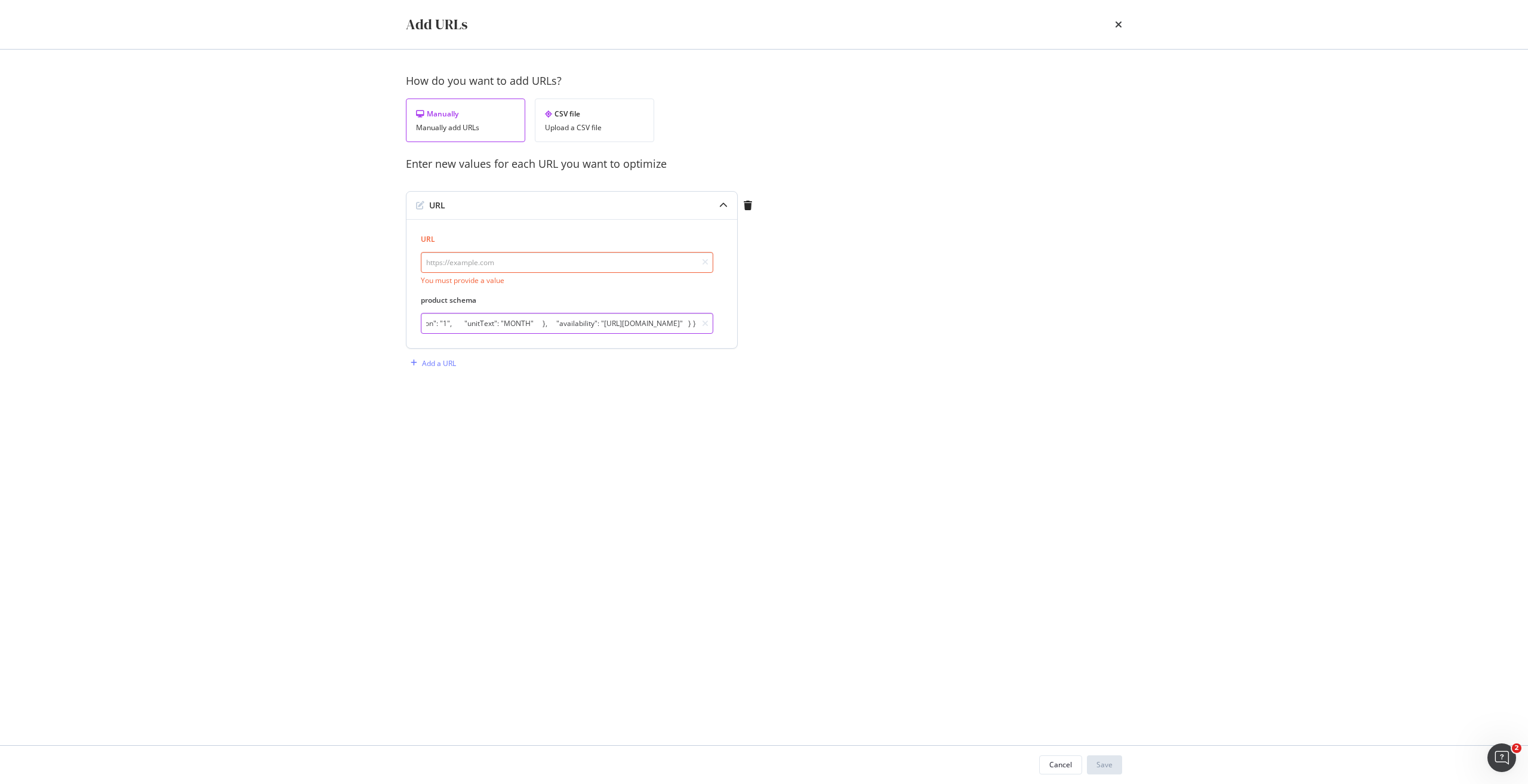
type input "{ "@context": "https://schema.org", "@type": "Product", "name": "Buy Apple iPho…"
click at [575, 259] on input "modal" at bounding box center [567, 262] width 292 height 21
click at [544, 264] on input "modal" at bounding box center [567, 262] width 292 height 21
paste input "https://shop.singtel.com/phones/apple-iphone-16-pro"
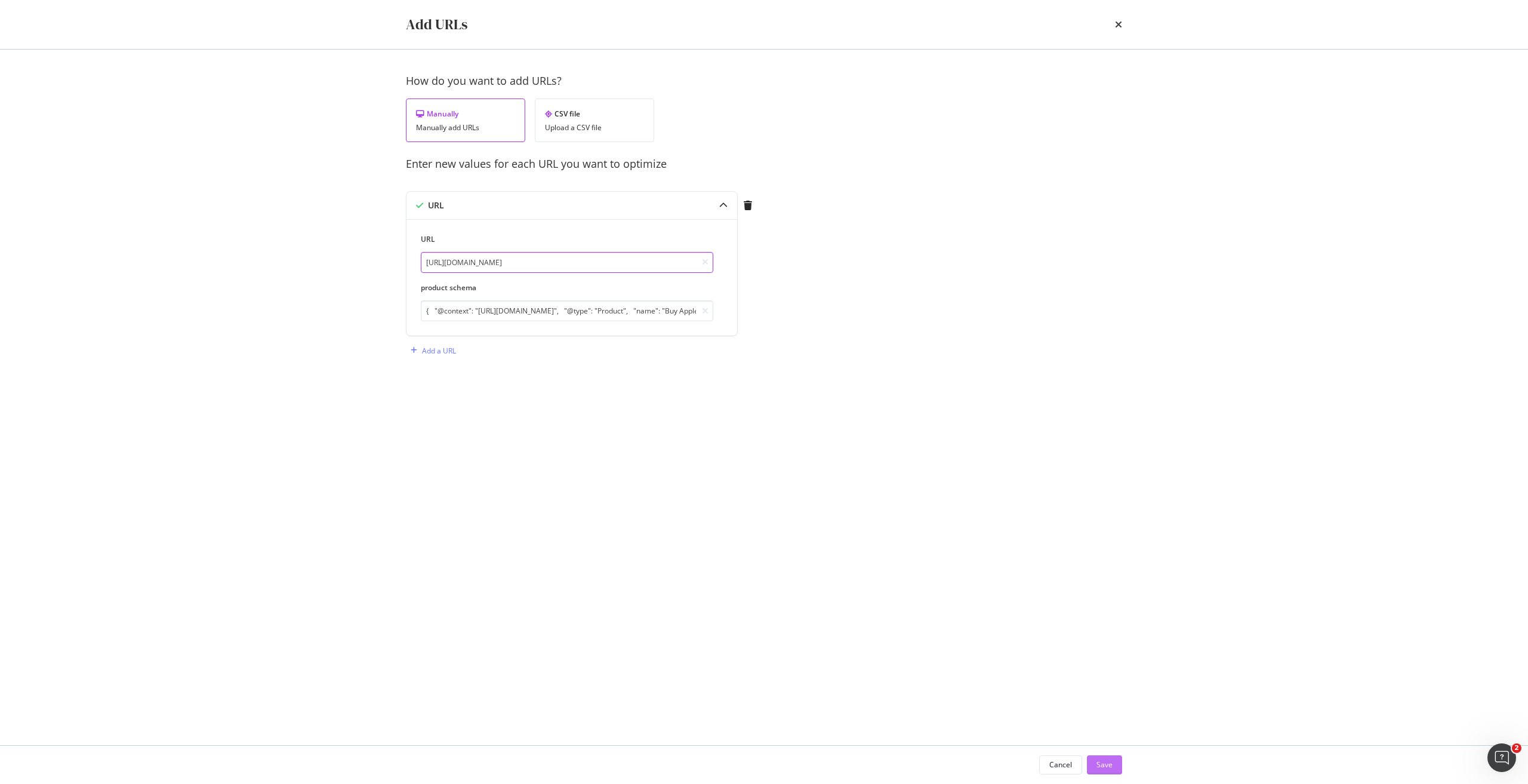
type input "https://shop.singtel.com/phones/apple-iphone-16-pro"
click at [1105, 764] on div "Save" at bounding box center [1105, 764] width 16 height 10
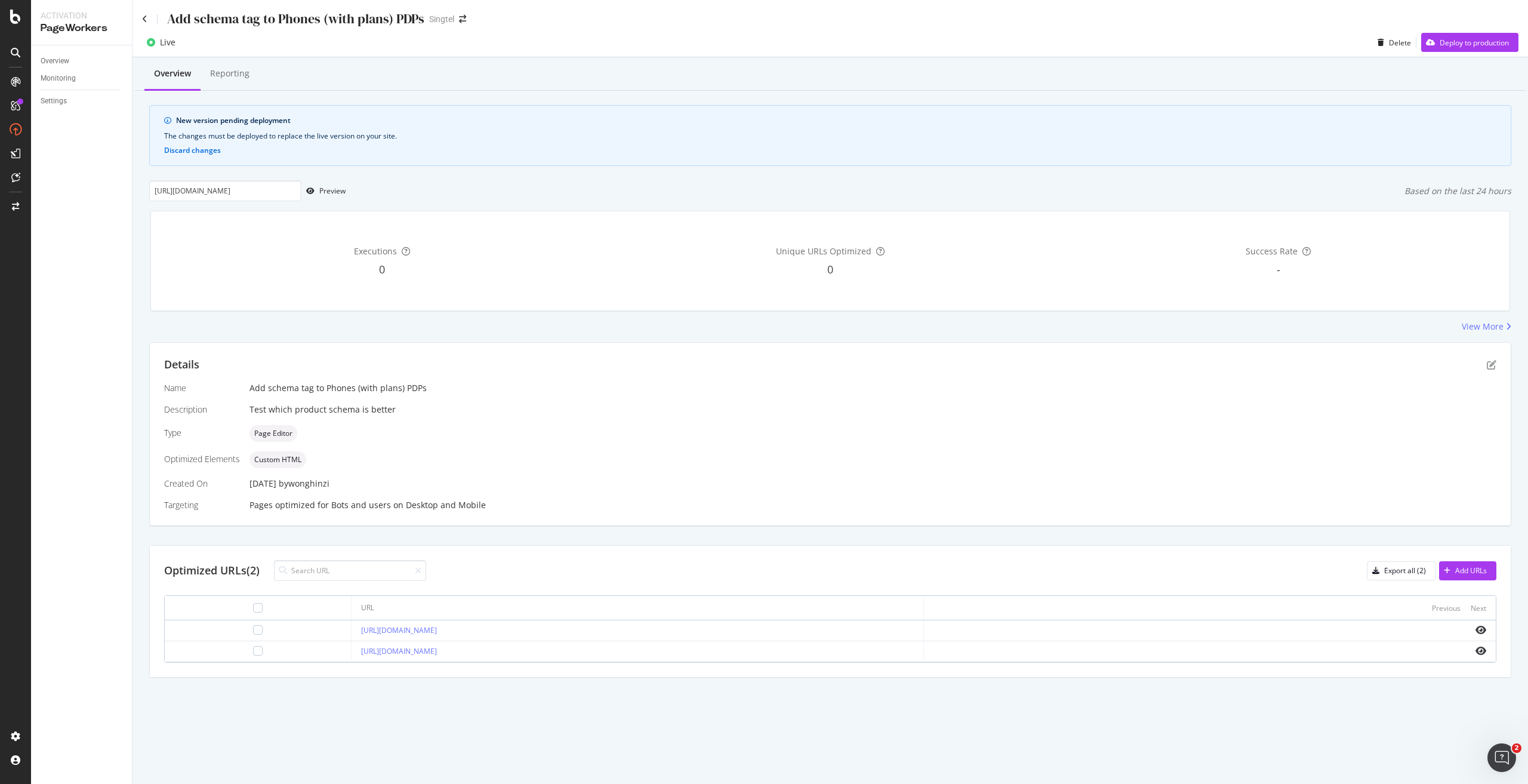
drag, startPoint x: 523, startPoint y: 629, endPoint x: 300, endPoint y: 631, distance: 223.0
click at [300, 631] on tr "https://shop.singtel.com/phones/apple-iphone-16-pro" at bounding box center [831, 630] width 1332 height 21
copy tr "https://shop.singtel.com/phones/apple-iphone-16-pro"
click at [279, 193] on input "https://shop.singtel.com/phones/apple-iphone-16-pro-max" at bounding box center [225, 191] width 152 height 21
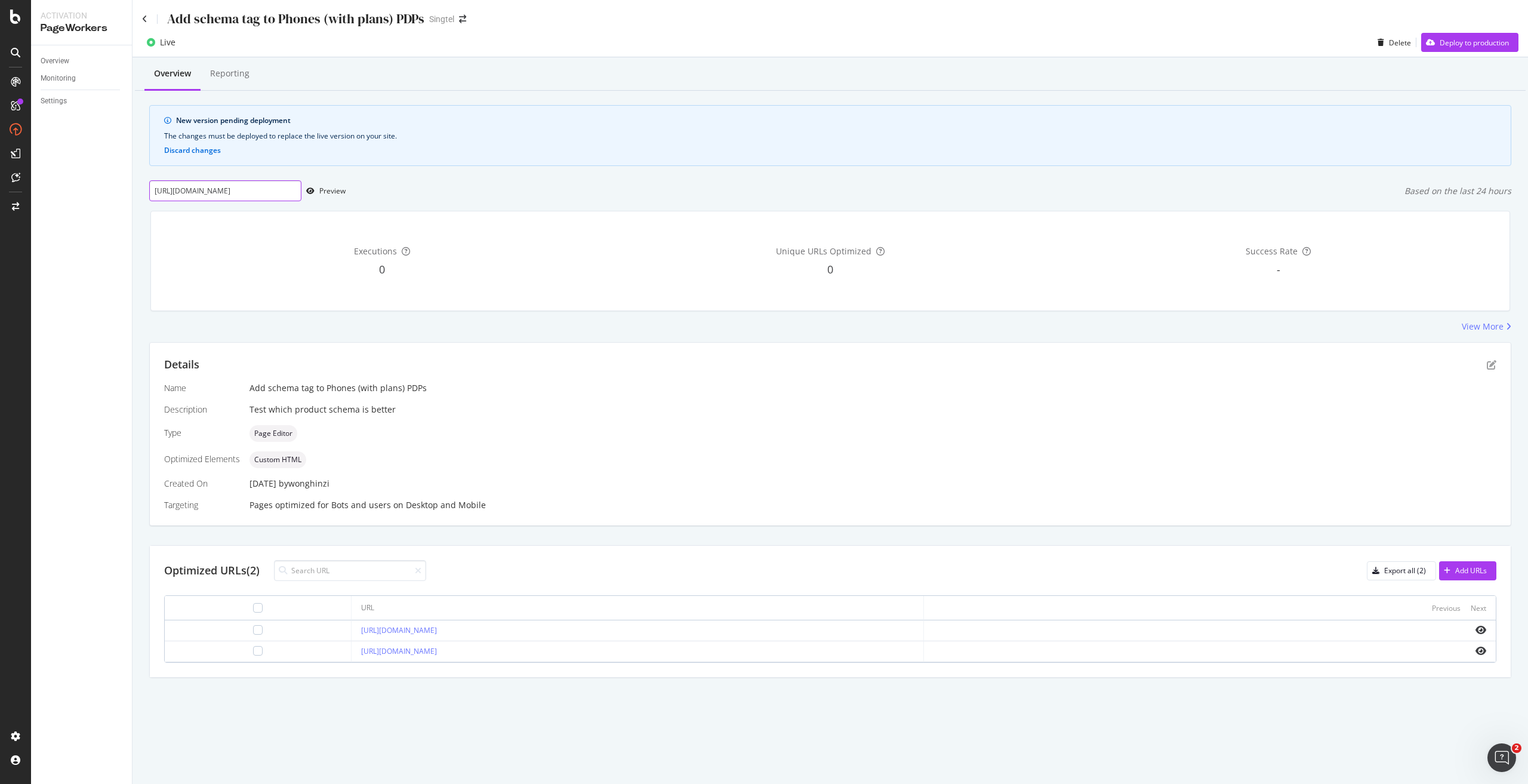
click at [279, 193] on input "https://shop.singtel.com/phones/apple-iphone-16-pro-max" at bounding box center [225, 191] width 152 height 21
paste input "https://shop.singtel.com/phones/apple-iphone-16-pro"
click at [345, 193] on div "https://shop.singtel.com/phones/apple-iphone-16-pro Preview Based on the last 2…" at bounding box center [830, 191] width 1362 height 21
drag, startPoint x: 172, startPoint y: 192, endPoint x: 120, endPoint y: 188, distance: 52.2
click at [120, 188] on div "Activation PageWorkers Overview Monitoring Settings Add schema tag to Phones (w…" at bounding box center [780, 392] width 1497 height 784
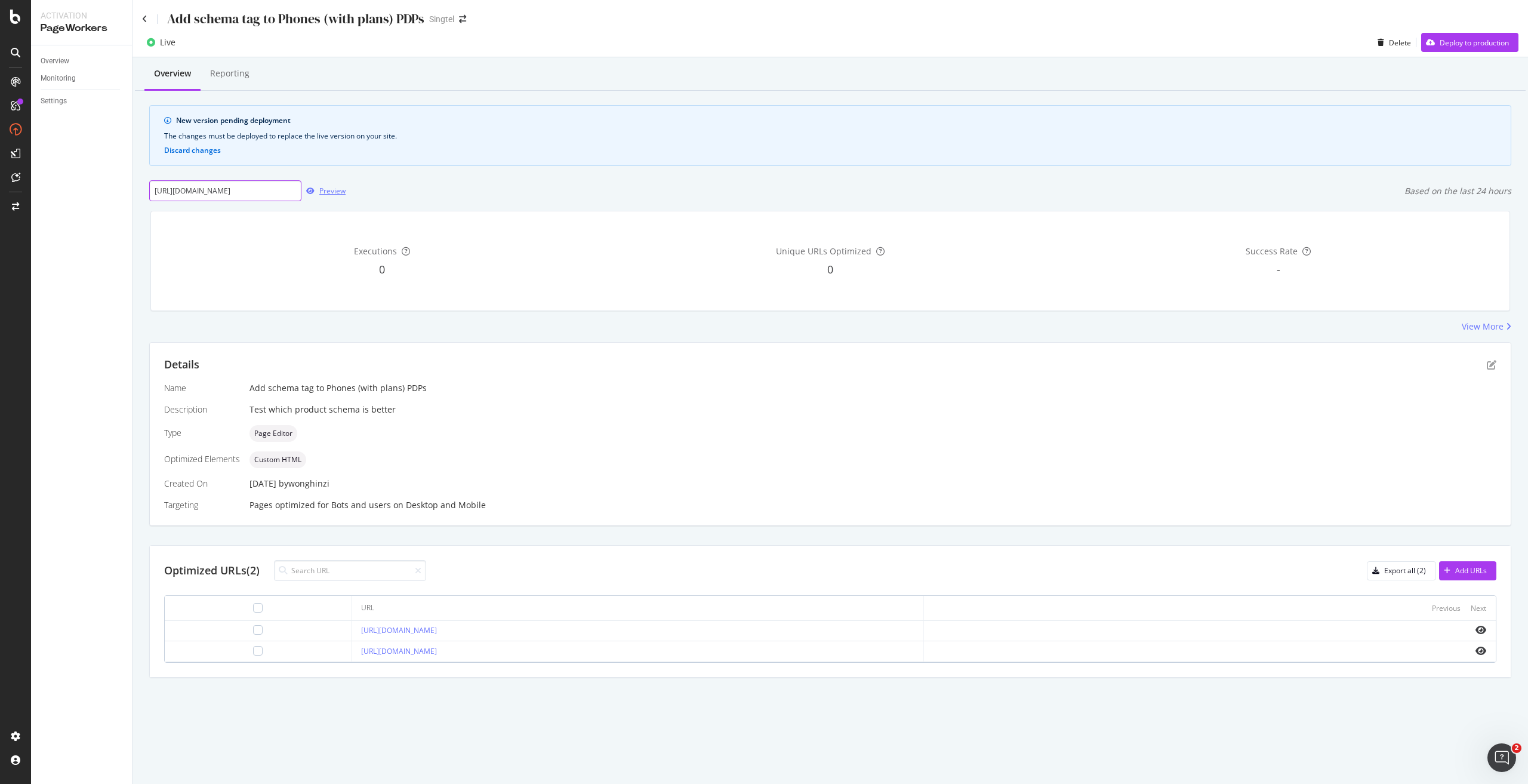
type input "https://shop.singtel.com/phones/apple-iphone-16-pro"
click at [332, 192] on div "Preview" at bounding box center [332, 191] width 27 height 10
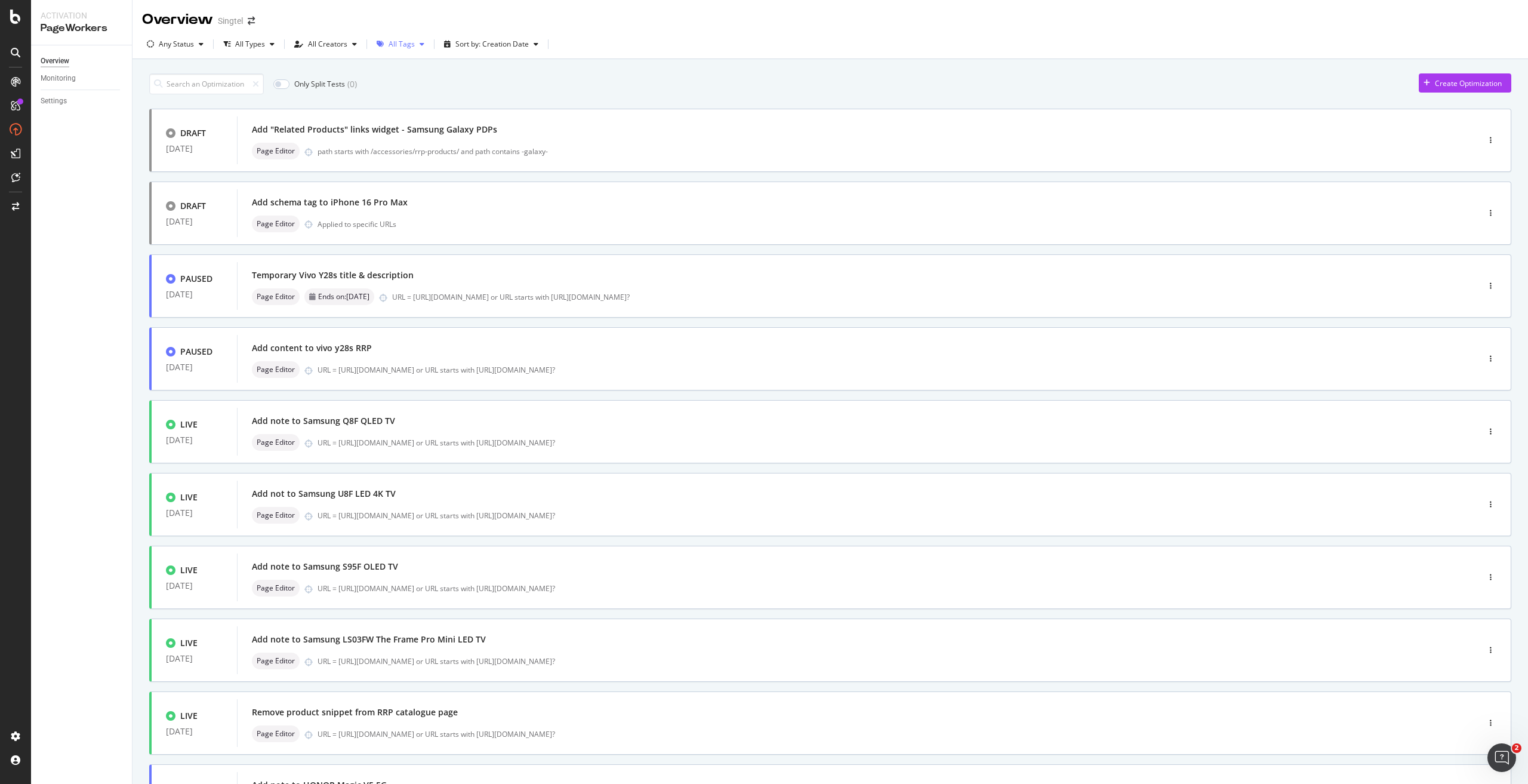
click at [399, 43] on div "All Tags" at bounding box center [402, 43] width 27 height 7
click at [433, 191] on div "rrp product schema" at bounding box center [427, 188] width 66 height 10
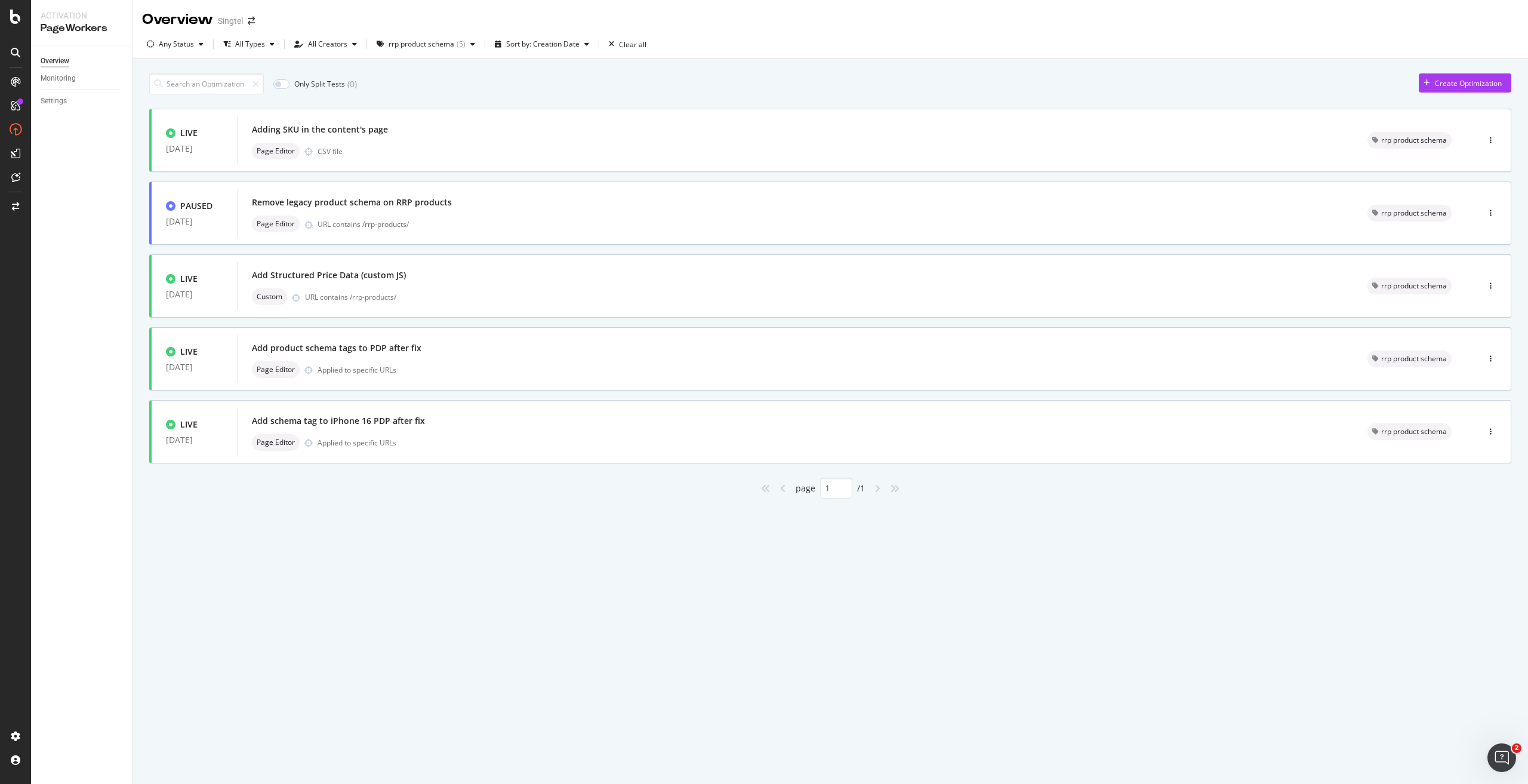
click at [680, 78] on div "Only Split Tests ( 0 ) Create Optimization" at bounding box center [830, 84] width 1362 height 21
click at [401, 436] on div "Page Editor Applied to specific URLs" at bounding box center [795, 442] width 1087 height 17
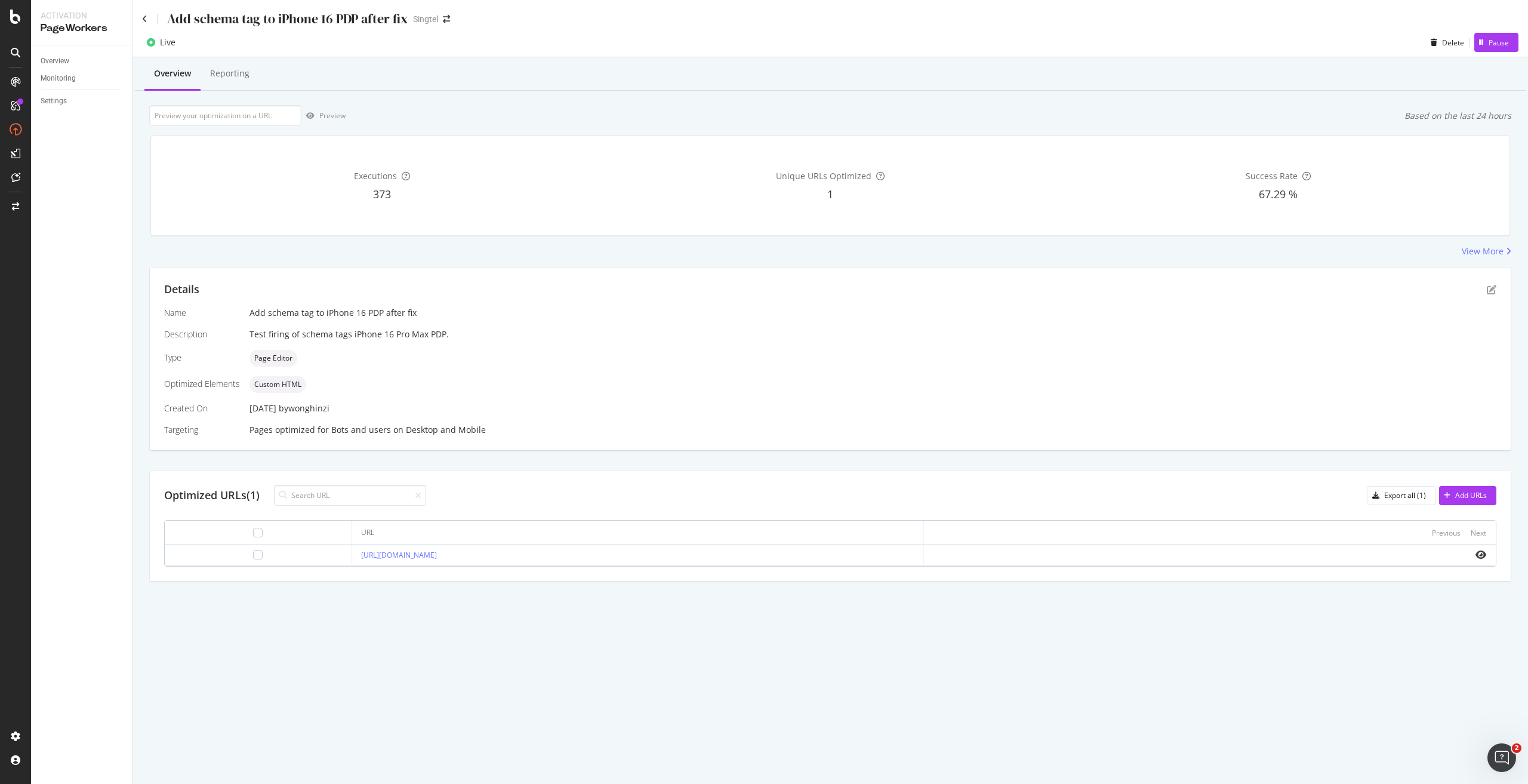
click at [229, 556] on div at bounding box center [258, 555] width 167 height 10
click at [253, 555] on div at bounding box center [258, 555] width 10 height 10
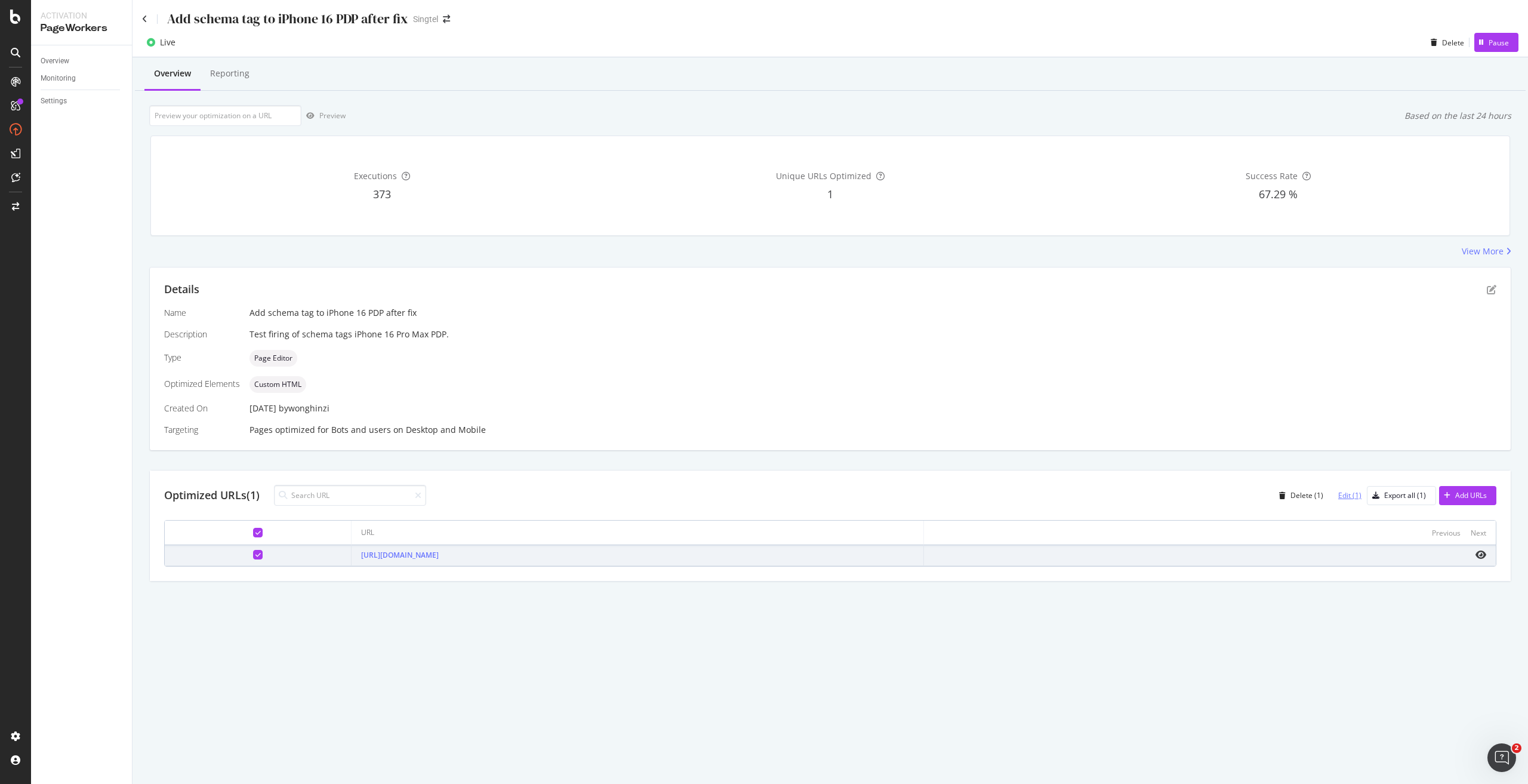
click at [1341, 493] on div "Edit (1)" at bounding box center [1350, 495] width 23 height 10
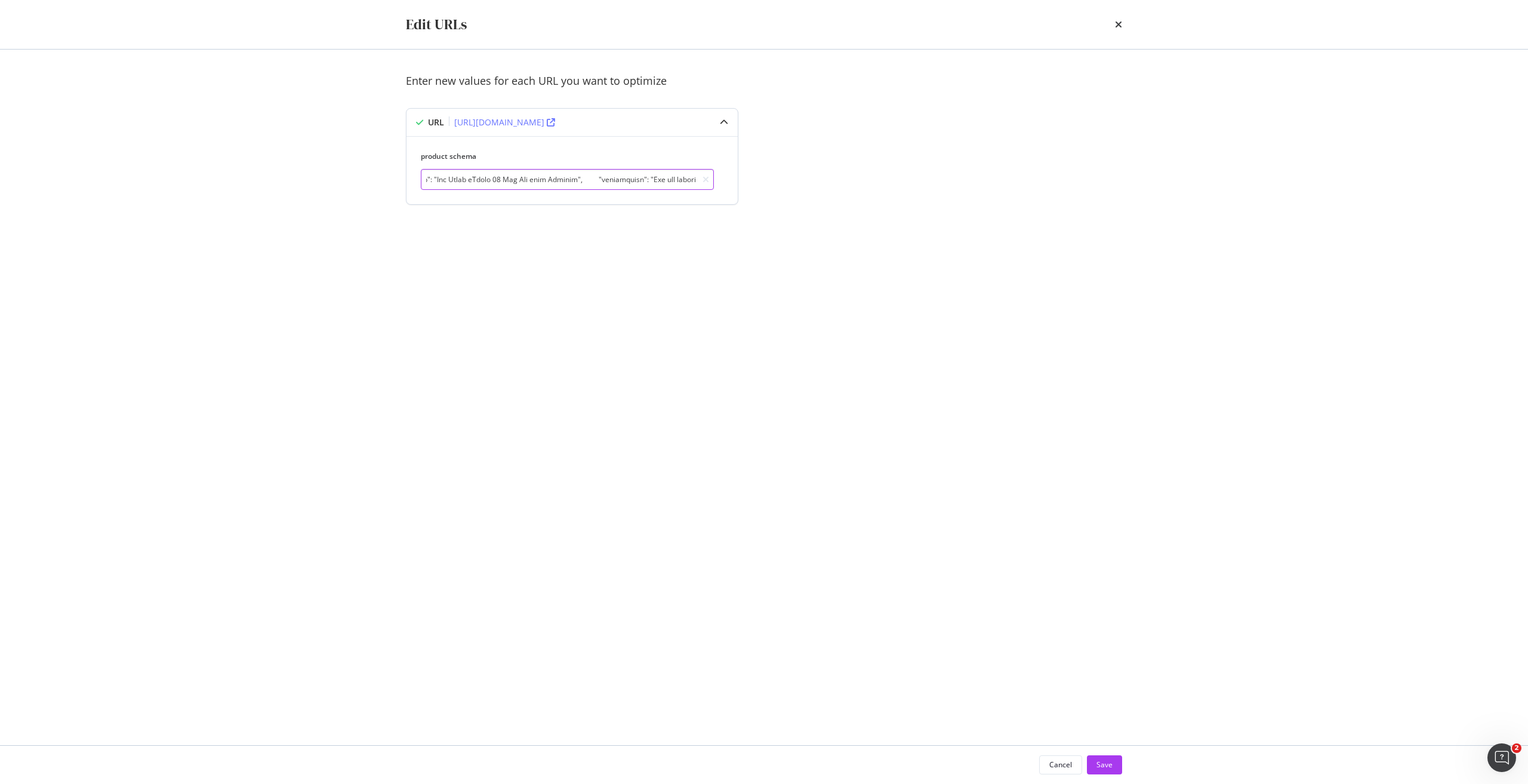
drag, startPoint x: 544, startPoint y: 180, endPoint x: 704, endPoint y: 149, distance: 163.0
click at [704, 149] on div "product schema" at bounding box center [572, 170] width 332 height 68
click at [569, 184] on input "modal" at bounding box center [568, 179] width 293 height 21
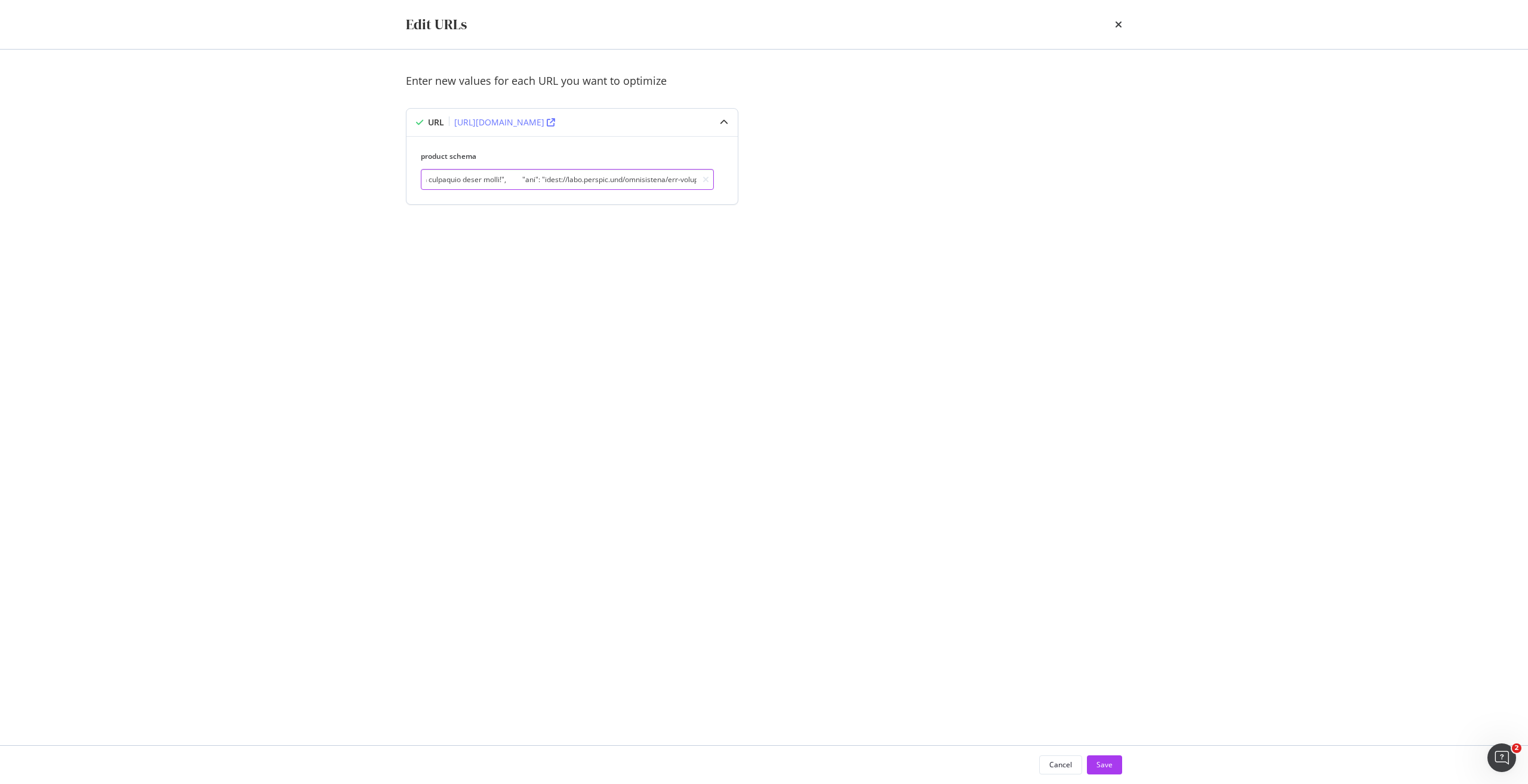
drag, startPoint x: 568, startPoint y: 179, endPoint x: 518, endPoint y: 186, distance: 50.5
click at [518, 186] on input "modal" at bounding box center [568, 179] width 293 height 21
click at [1119, 23] on icon "times" at bounding box center [1118, 24] width 7 height 10
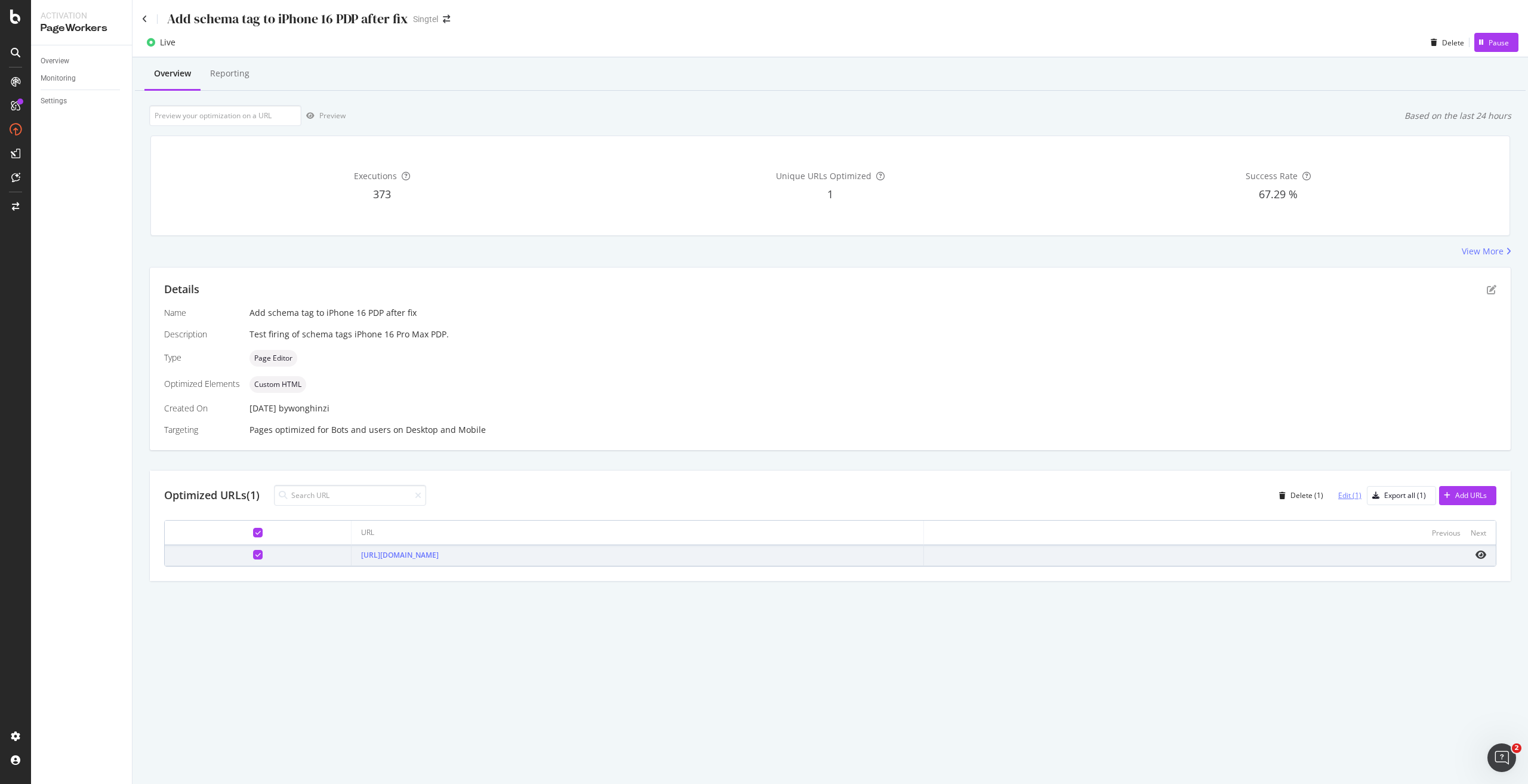
click at [1341, 497] on div "Edit (1)" at bounding box center [1350, 495] width 23 height 10
